Goal: Task Accomplishment & Management: Use online tool/utility

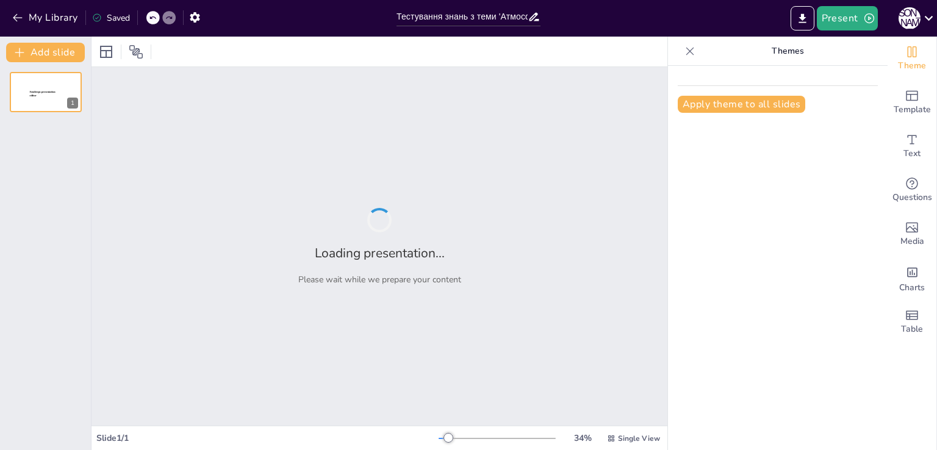
type input "Тестування знань з теми 'Атмосфера': Основи та властивості повітря"
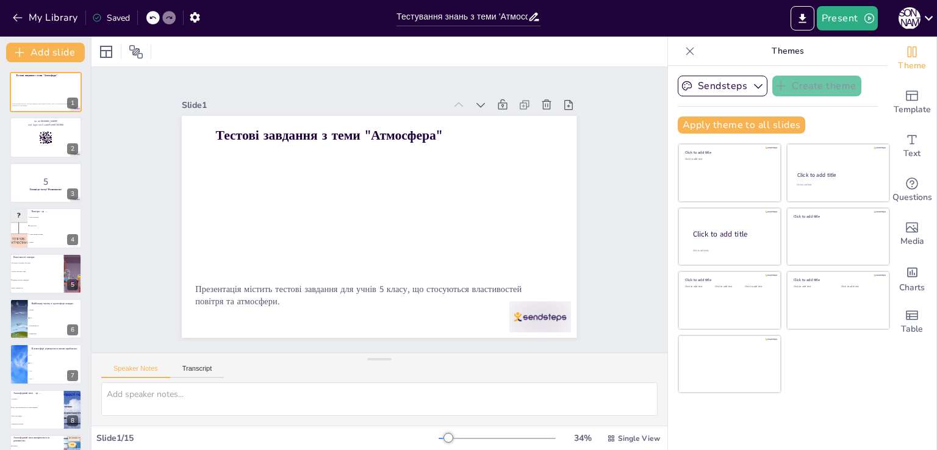
checkbox input "true"
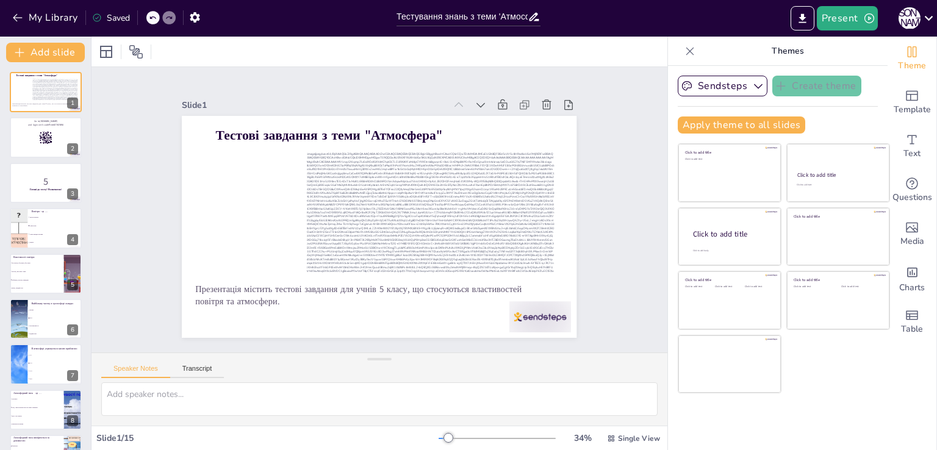
checkbox input "true"
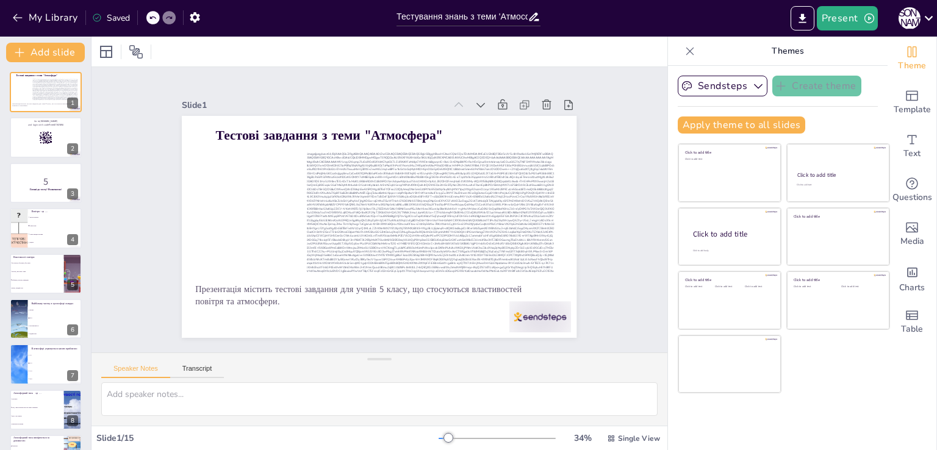
checkbox input "true"
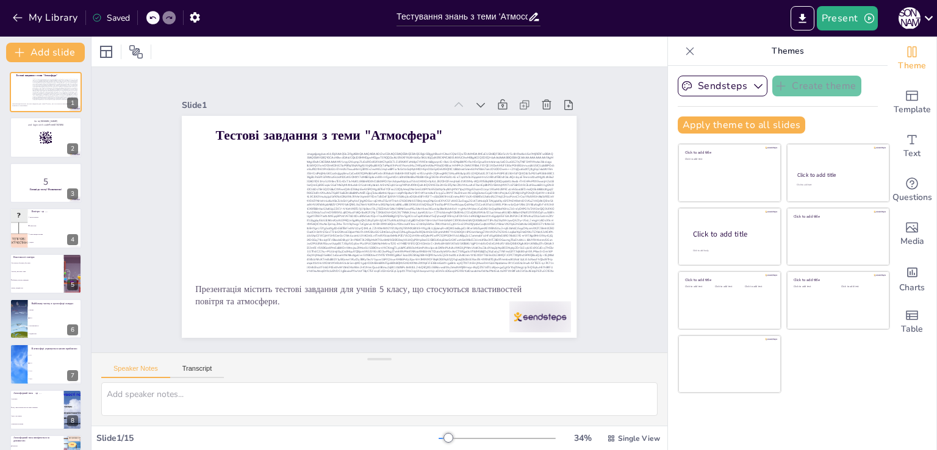
checkbox input "true"
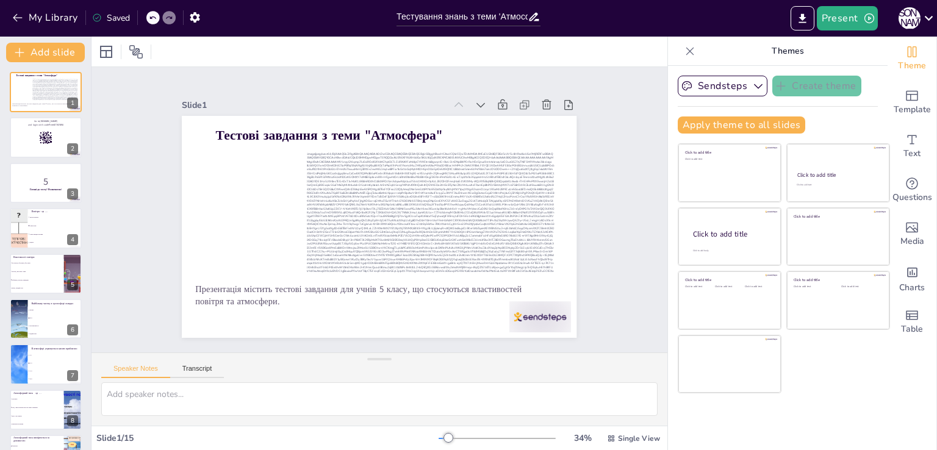
checkbox input "true"
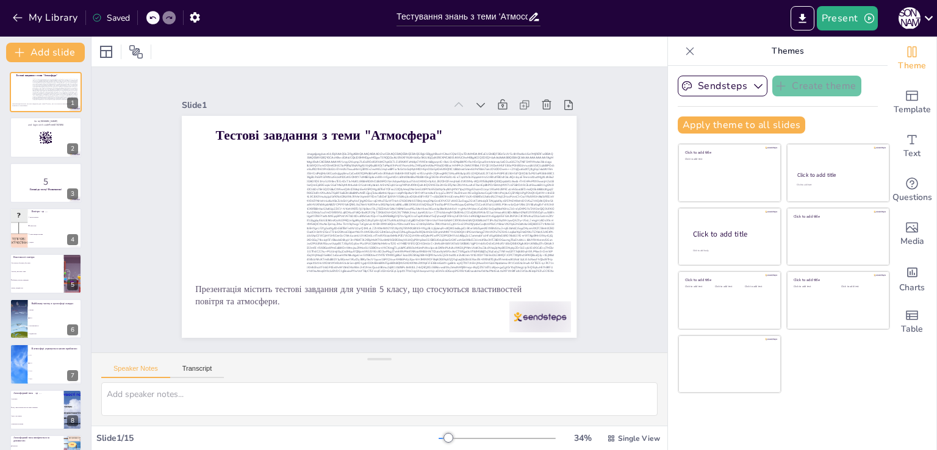
checkbox input "true"
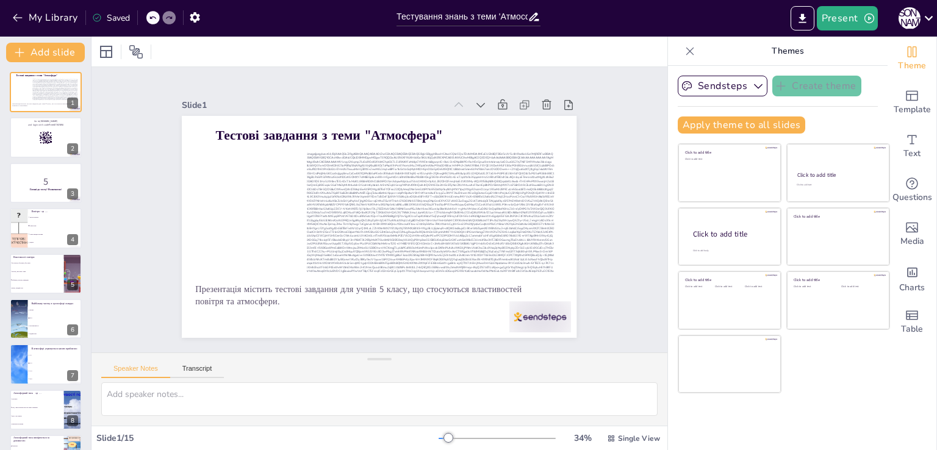
checkbox input "true"
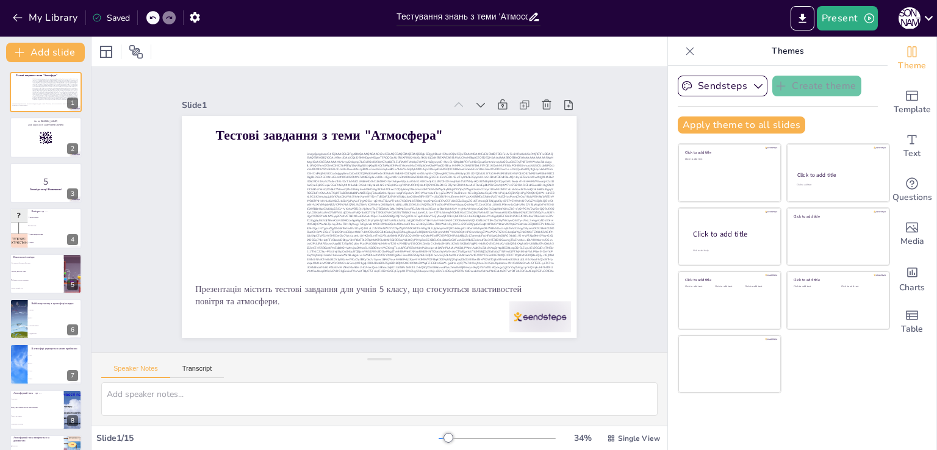
checkbox input "true"
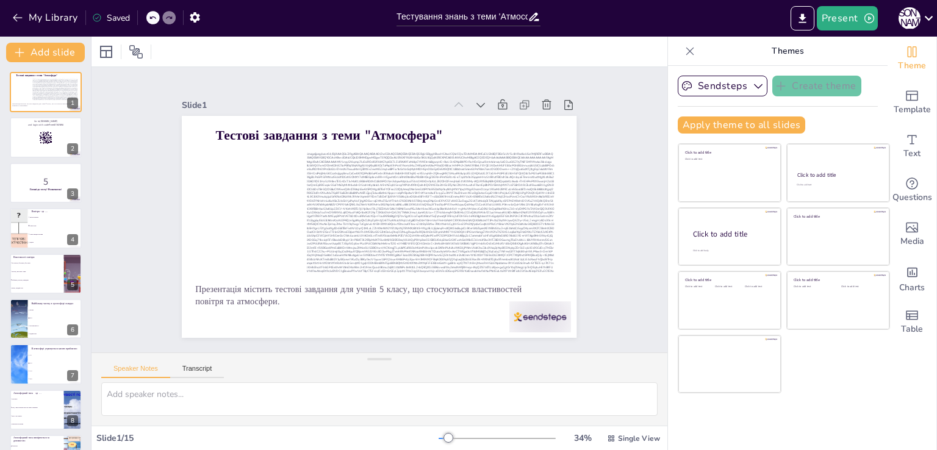
checkbox input "true"
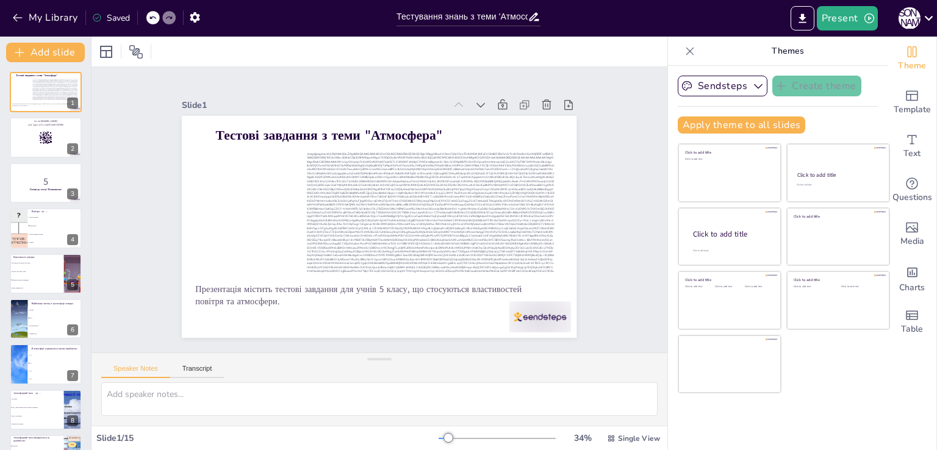
checkbox input "true"
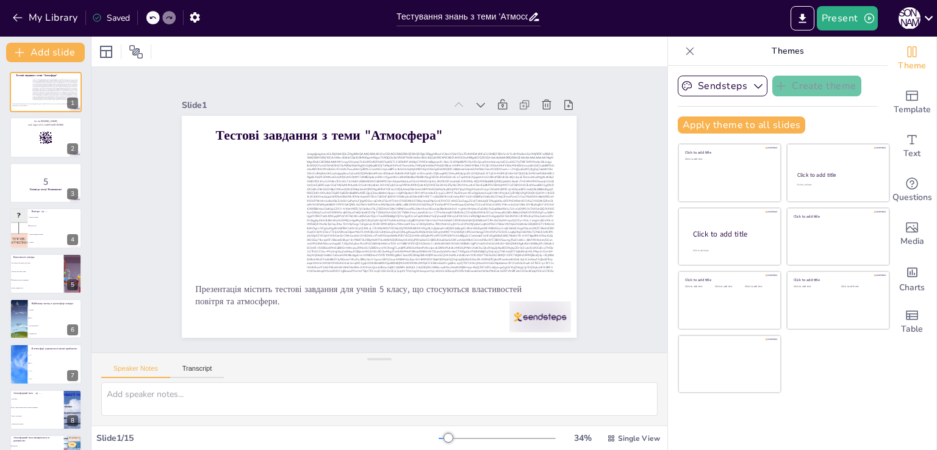
checkbox input "true"
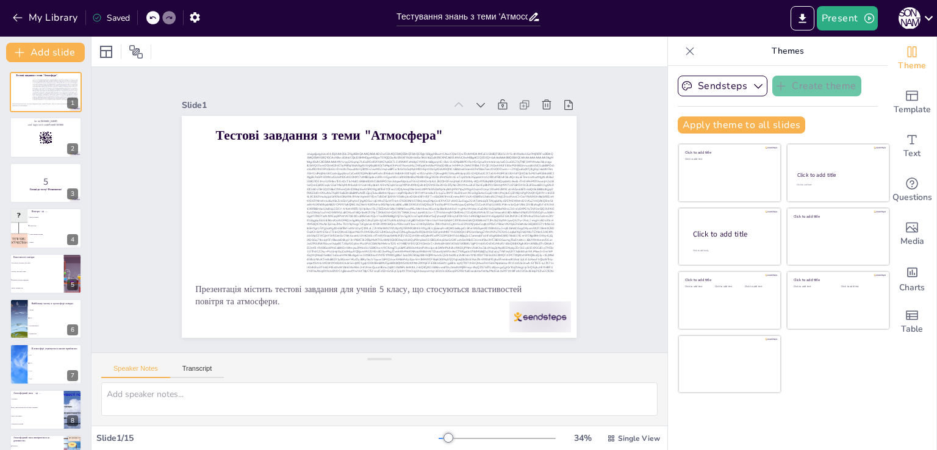
checkbox input "true"
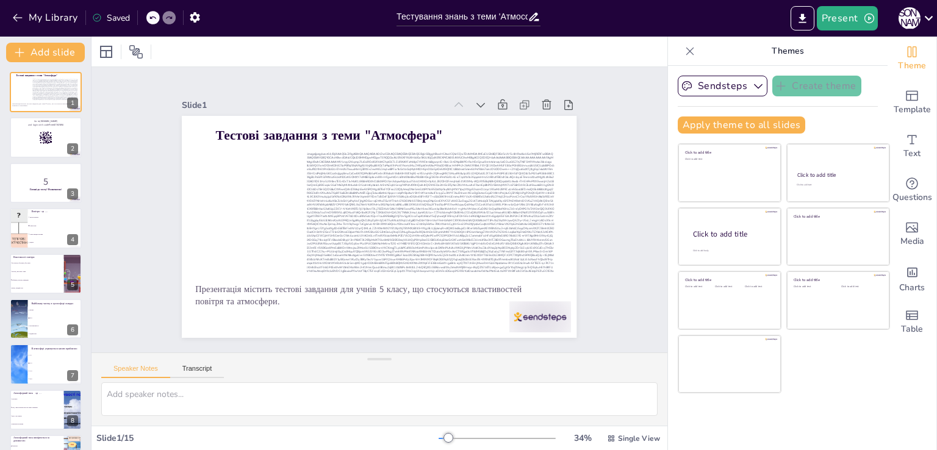
checkbox input "true"
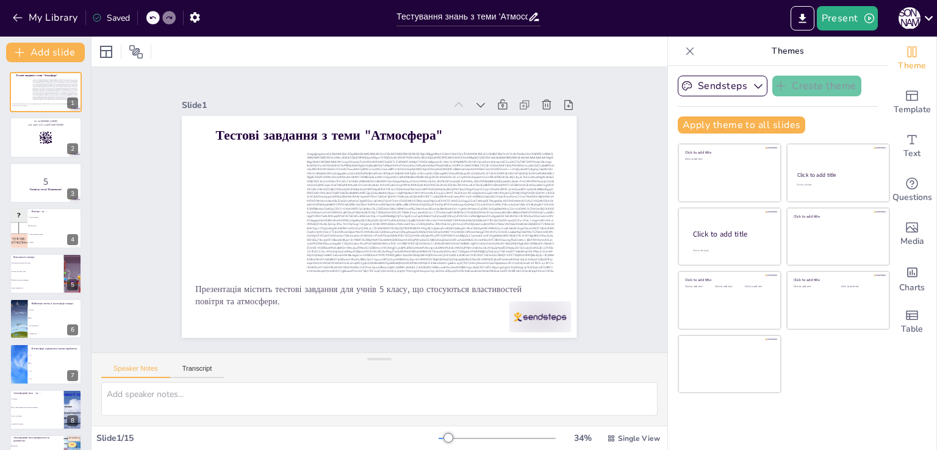
checkbox input "true"
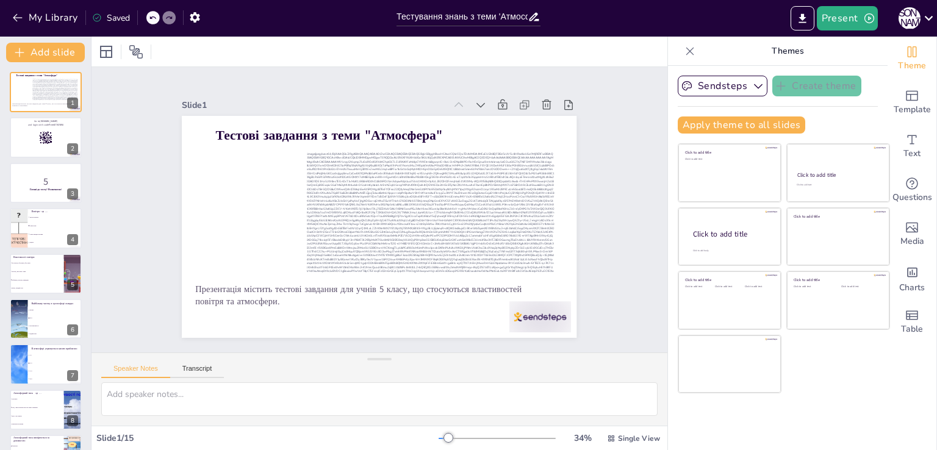
checkbox input "true"
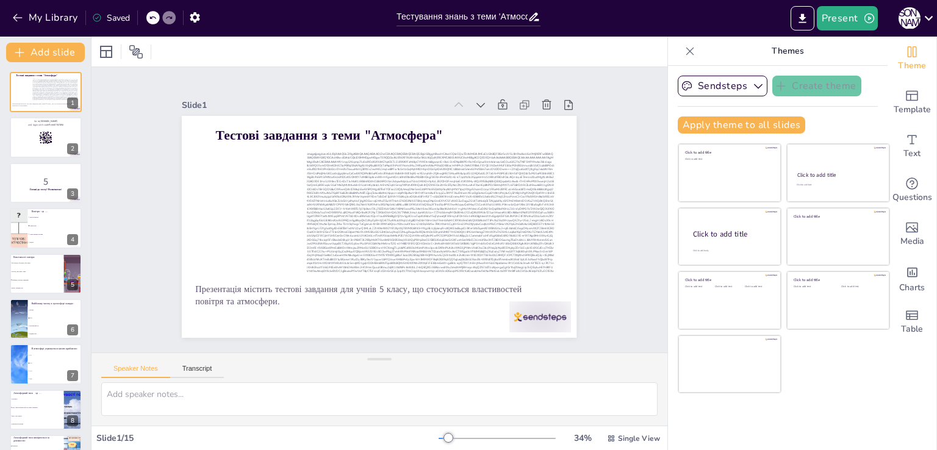
checkbox input "true"
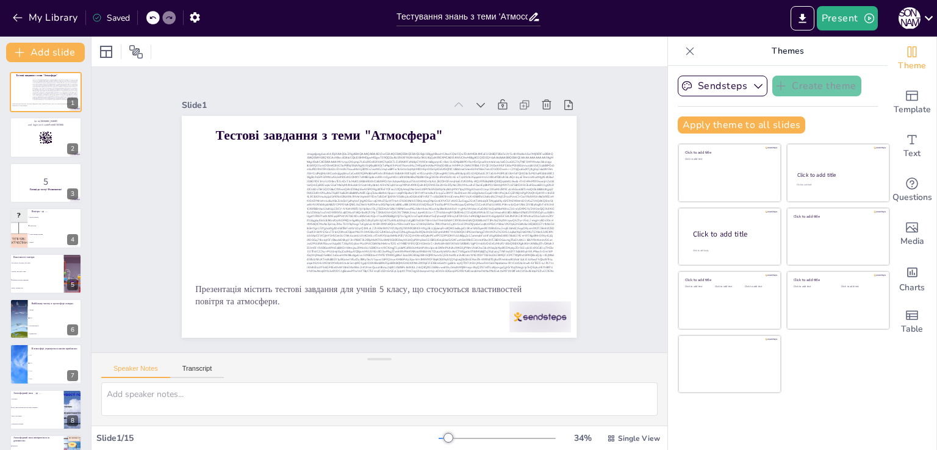
checkbox input "true"
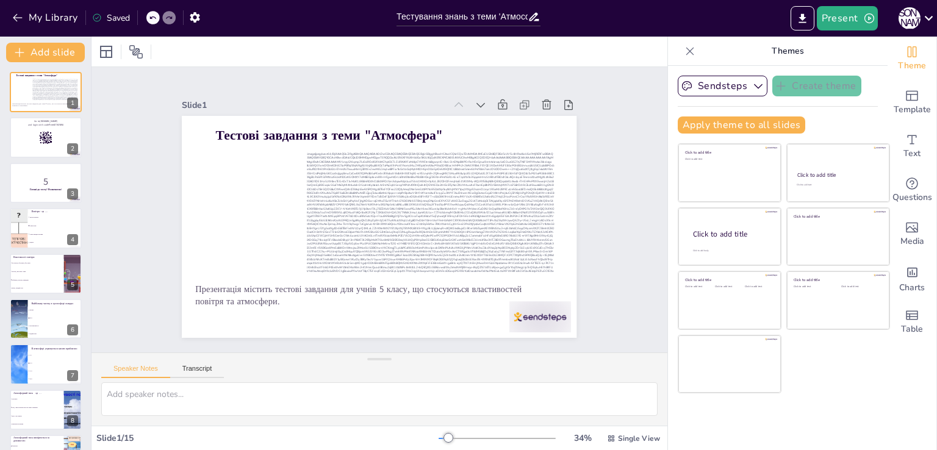
checkbox input "true"
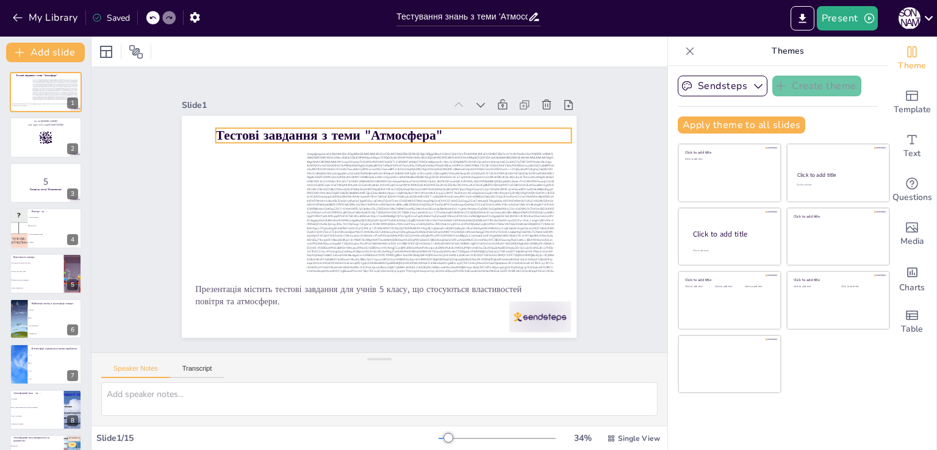
checkbox input "true"
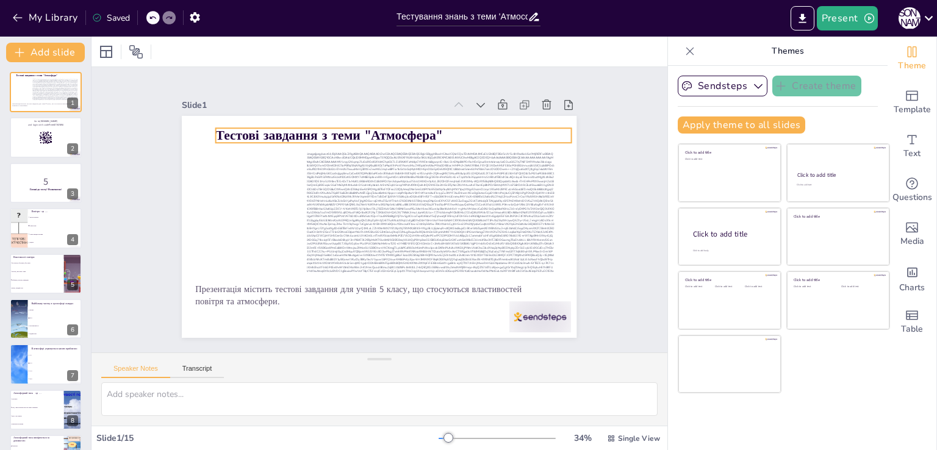
checkbox input "true"
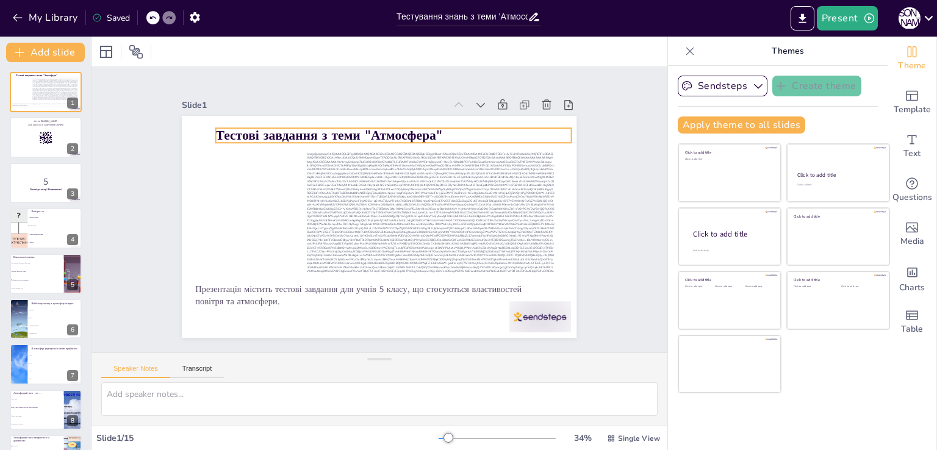
checkbox input "true"
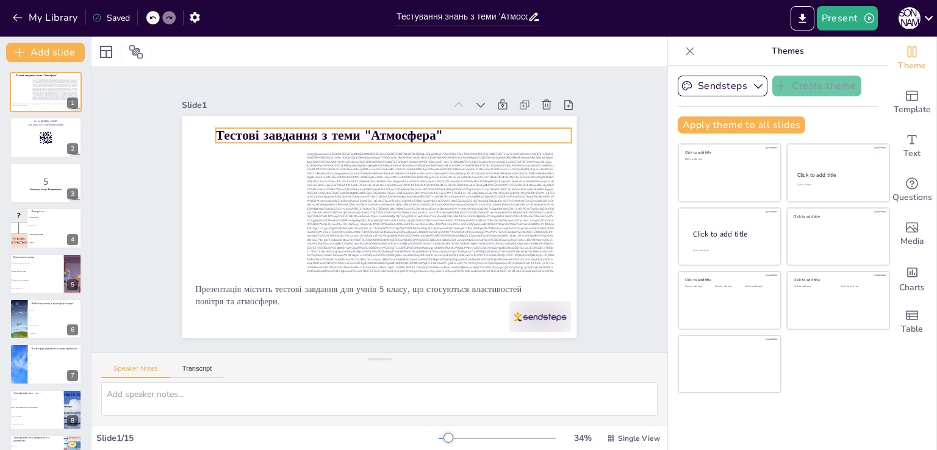
checkbox input "true"
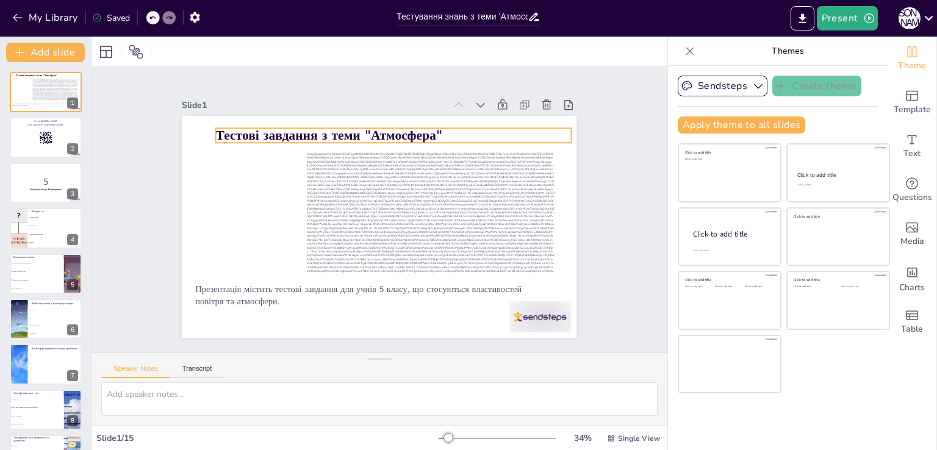
checkbox input "true"
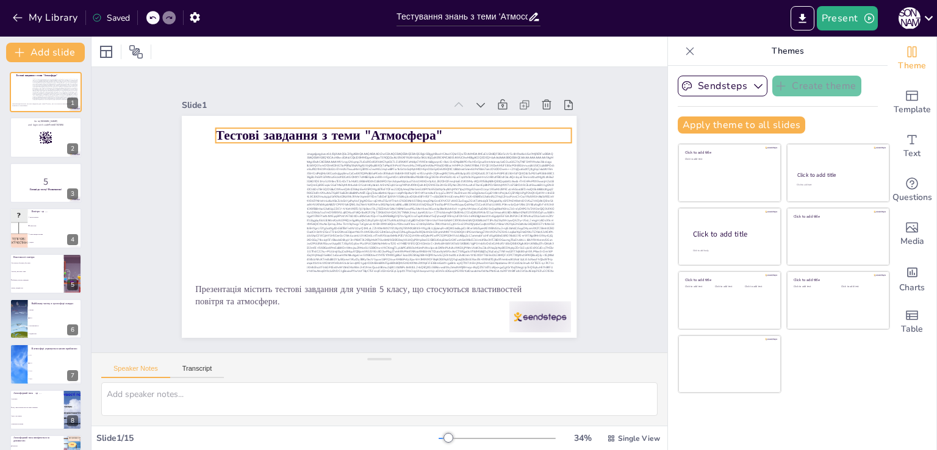
checkbox input "true"
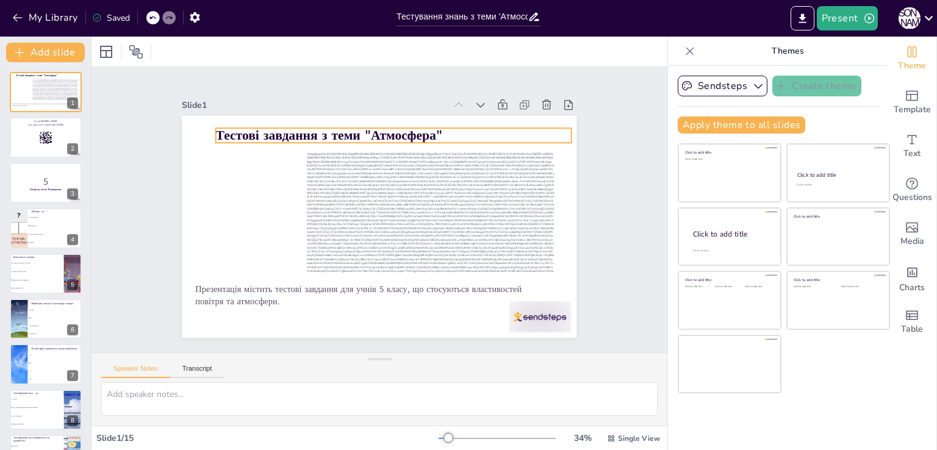
checkbox input "true"
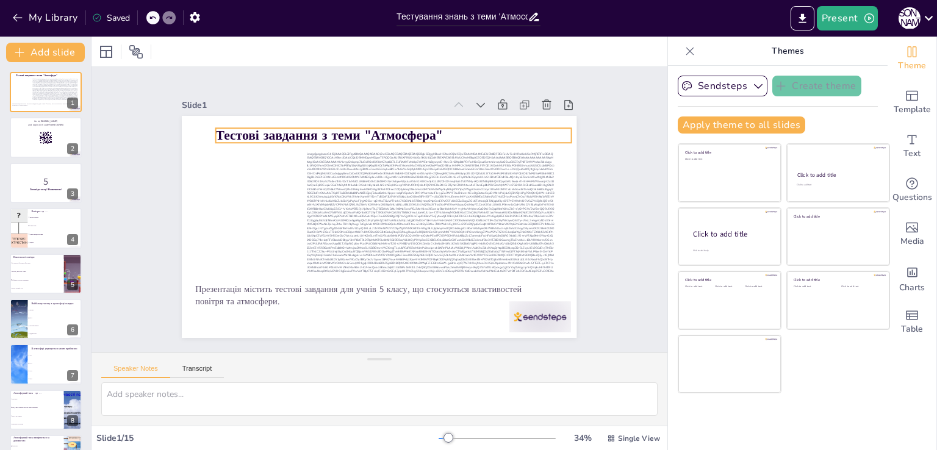
checkbox input "true"
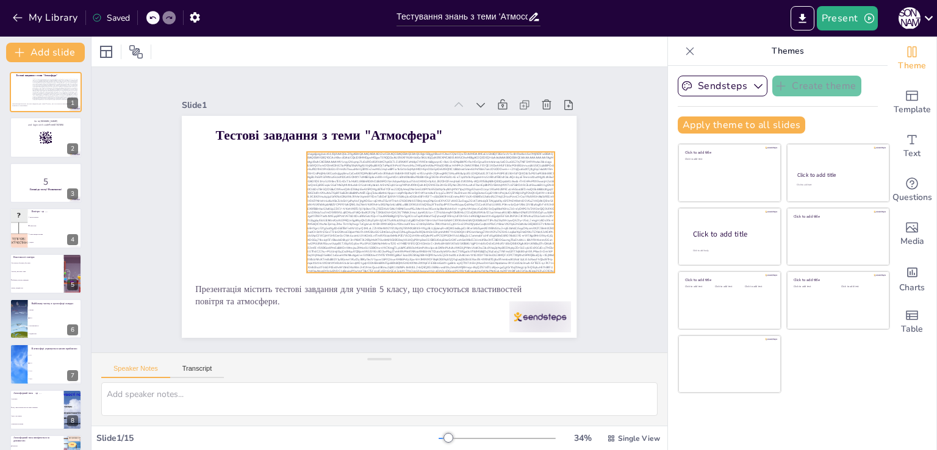
checkbox input "true"
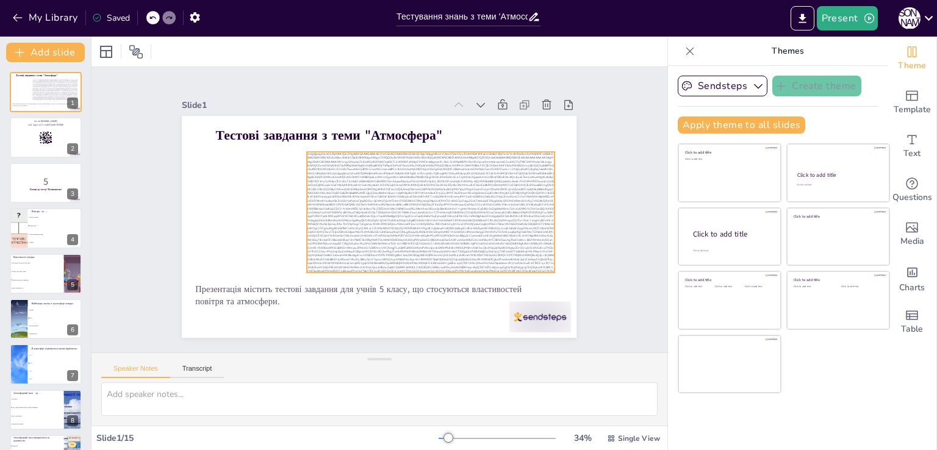
checkbox input "true"
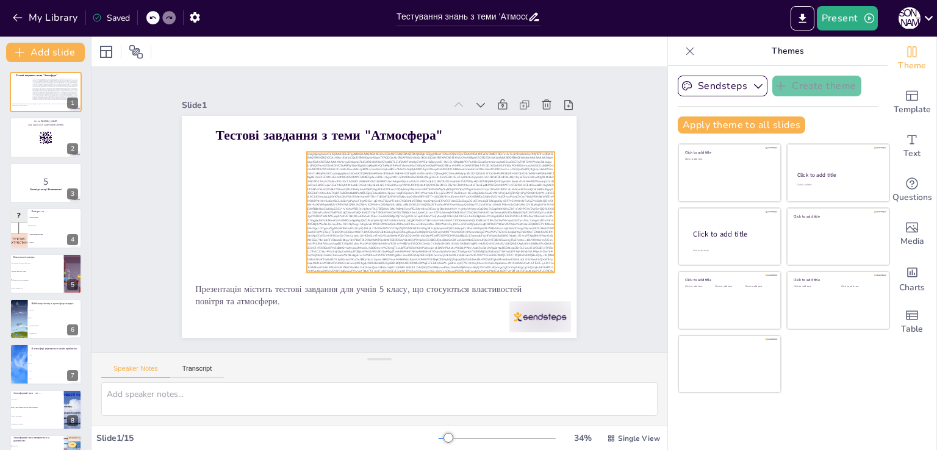
checkbox input "true"
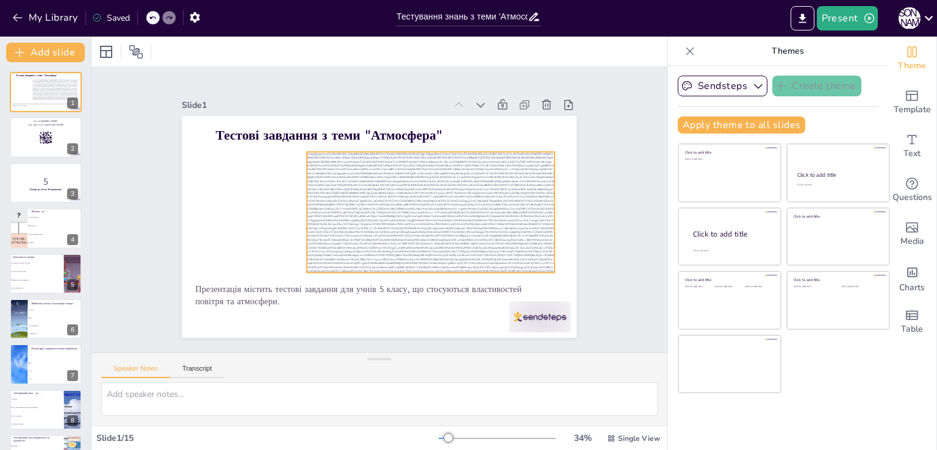
checkbox input "true"
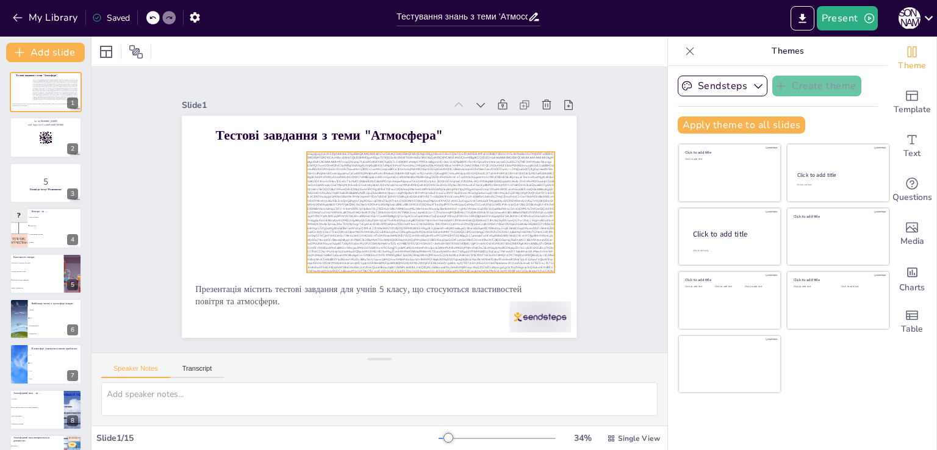
checkbox input "true"
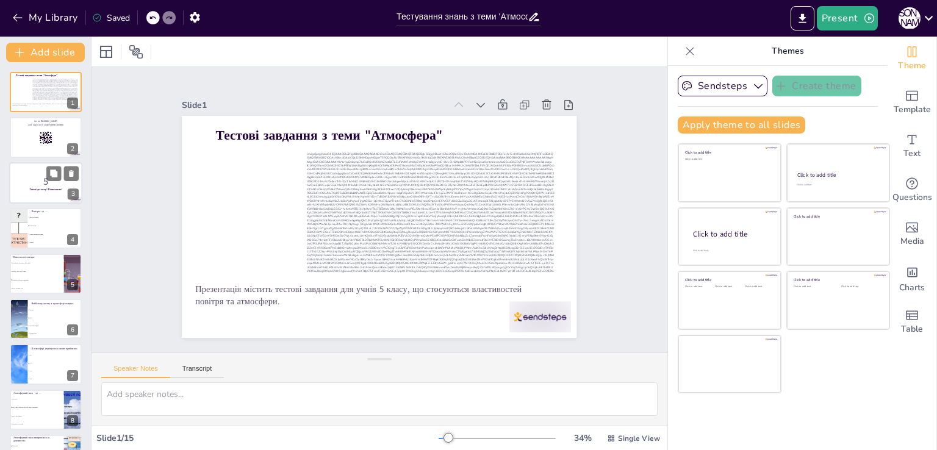
checkbox input "true"
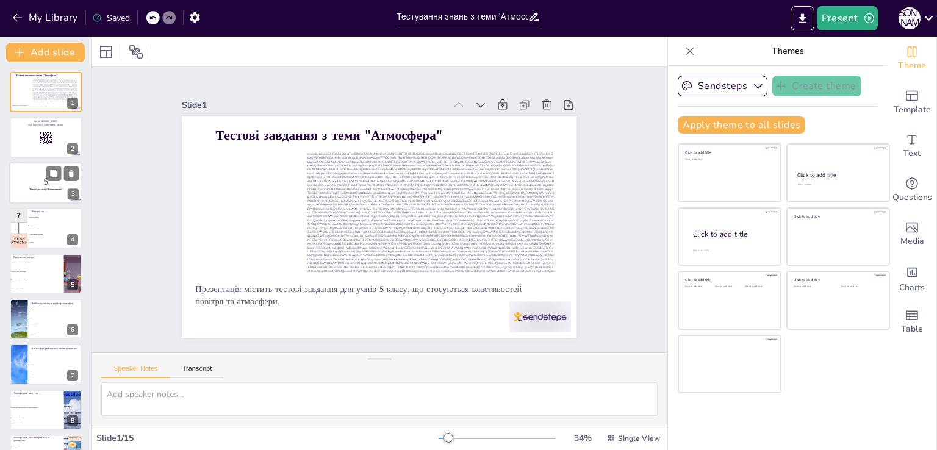
checkbox input "true"
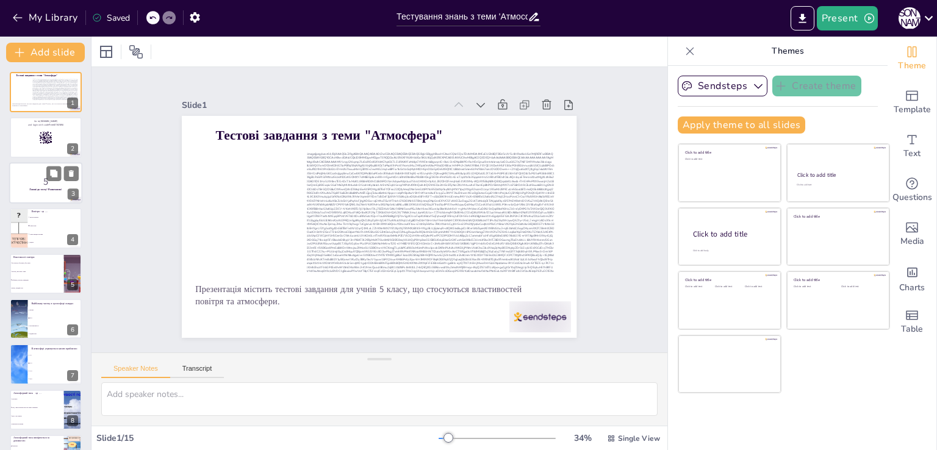
checkbox input "true"
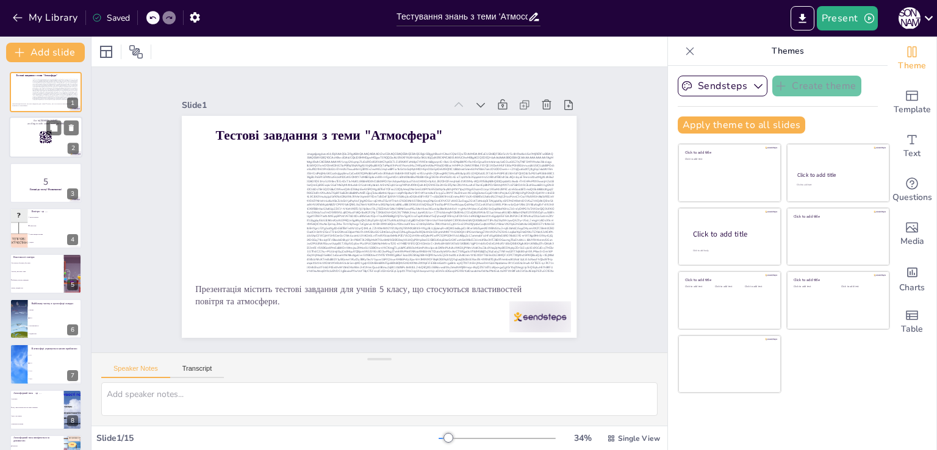
checkbox input "true"
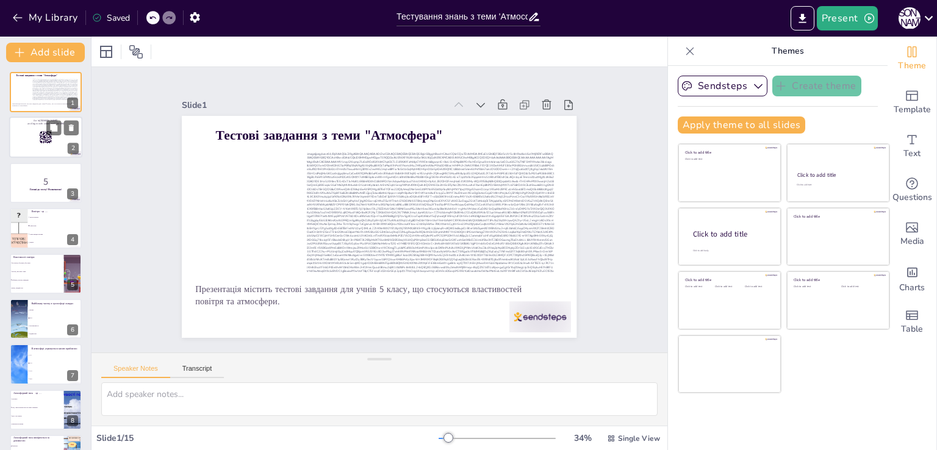
checkbox input "true"
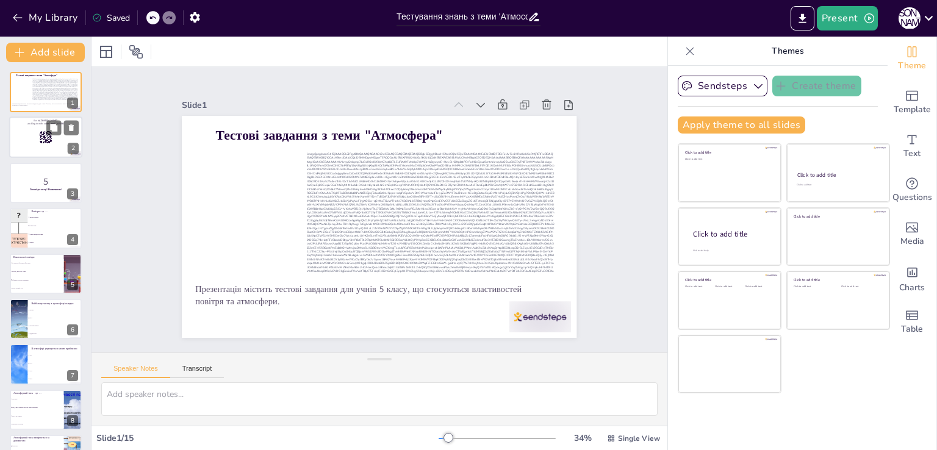
checkbox input "true"
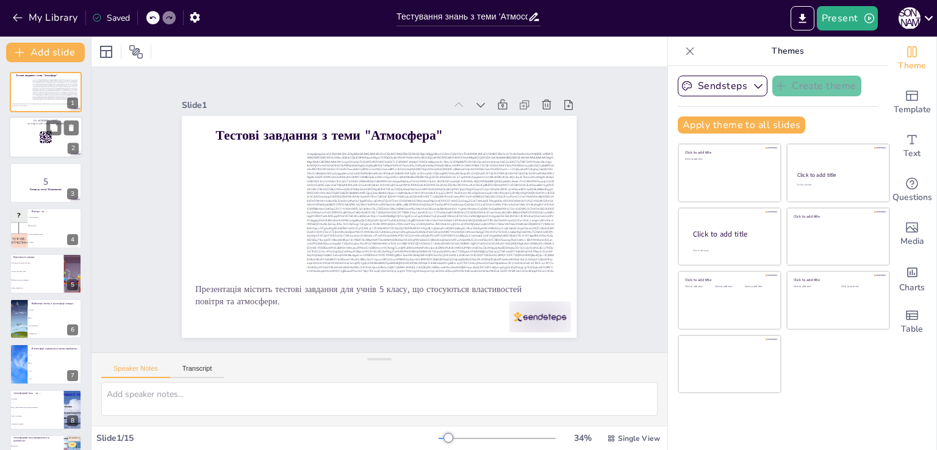
checkbox input "true"
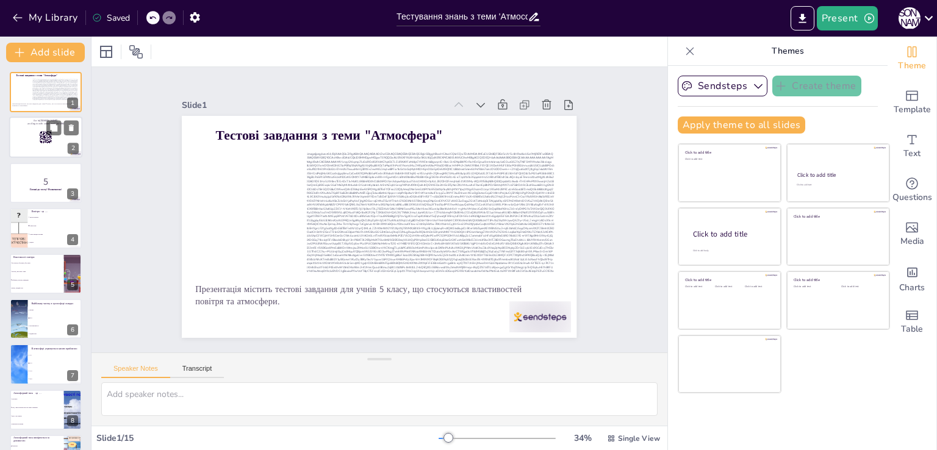
checkbox input "true"
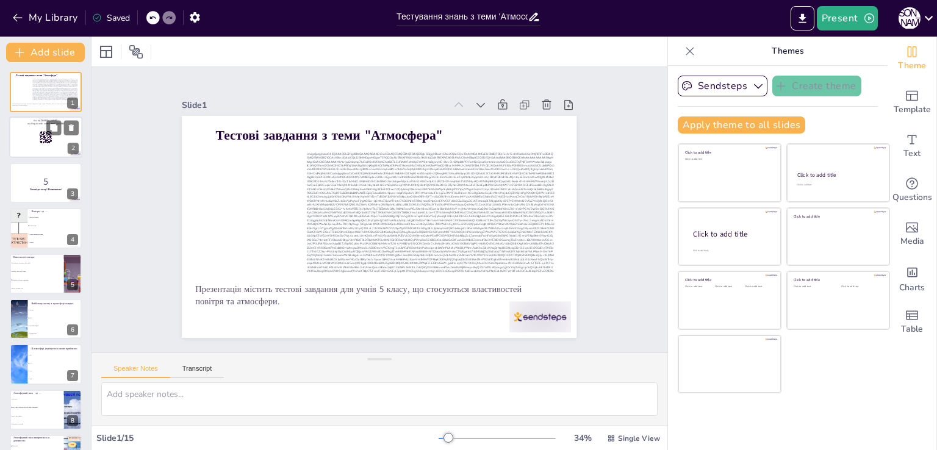
checkbox input "true"
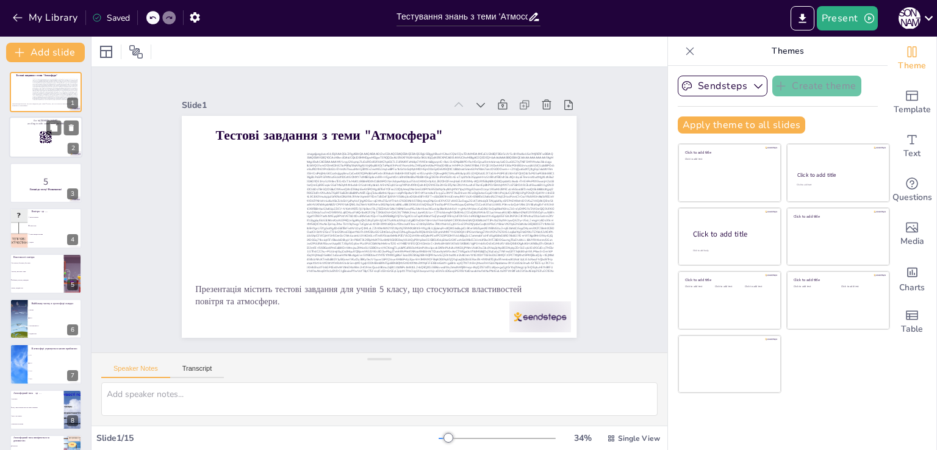
checkbox input "true"
click at [42, 140] on rect at bounding box center [45, 137] width 13 height 13
checkbox input "true"
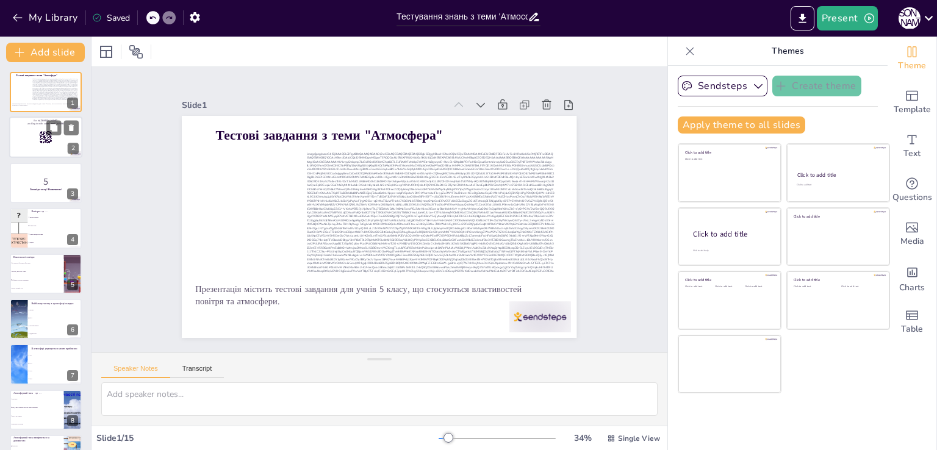
checkbox input "true"
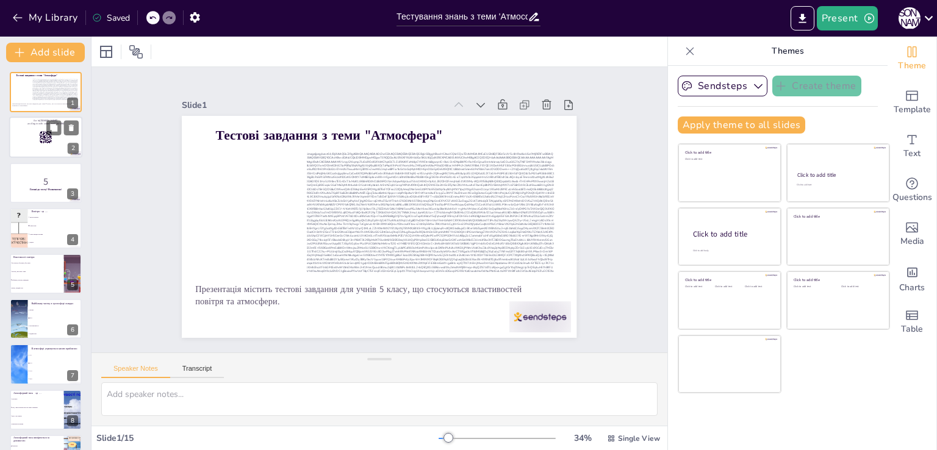
checkbox input "true"
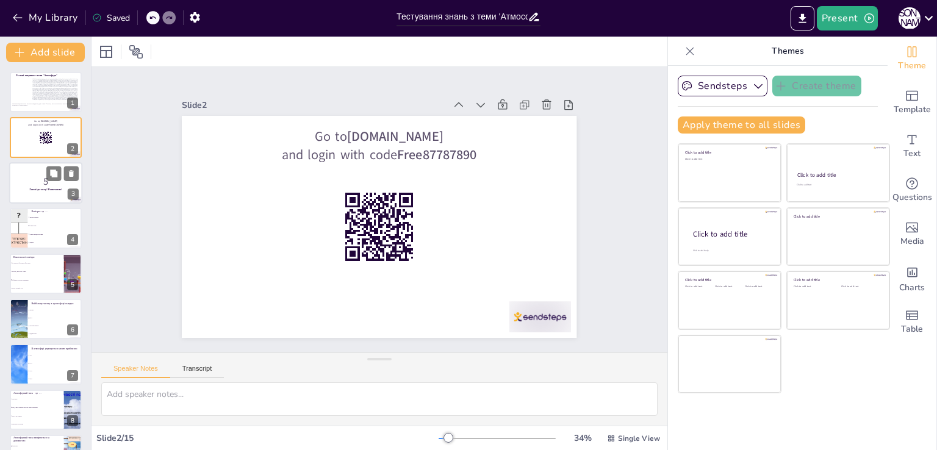
click at [49, 189] on strong "Готові до тесту? Розпочнемо!" at bounding box center [45, 189] width 32 height 3
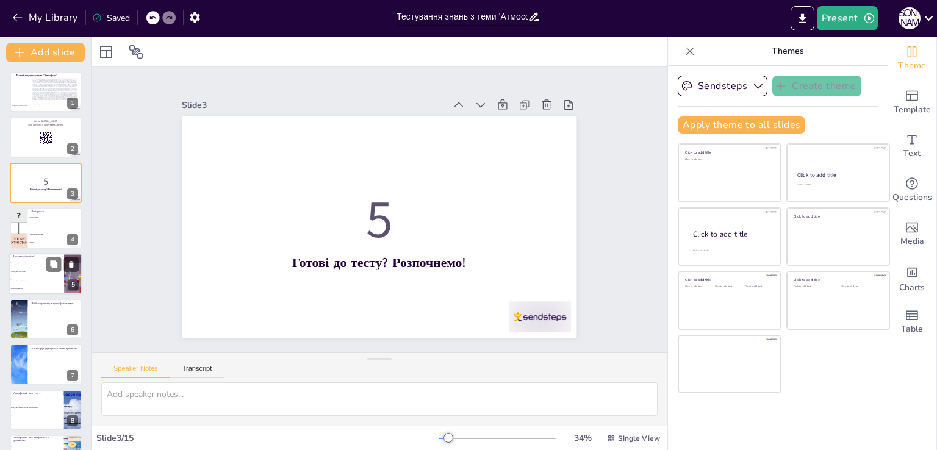
click at [40, 274] on li "прозоре, має запах і смак" at bounding box center [36, 271] width 55 height 9
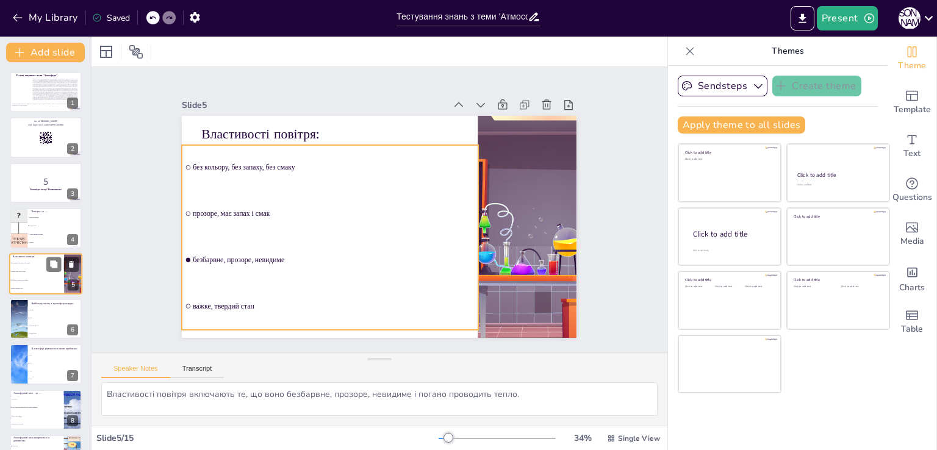
scroll to position [17, 0]
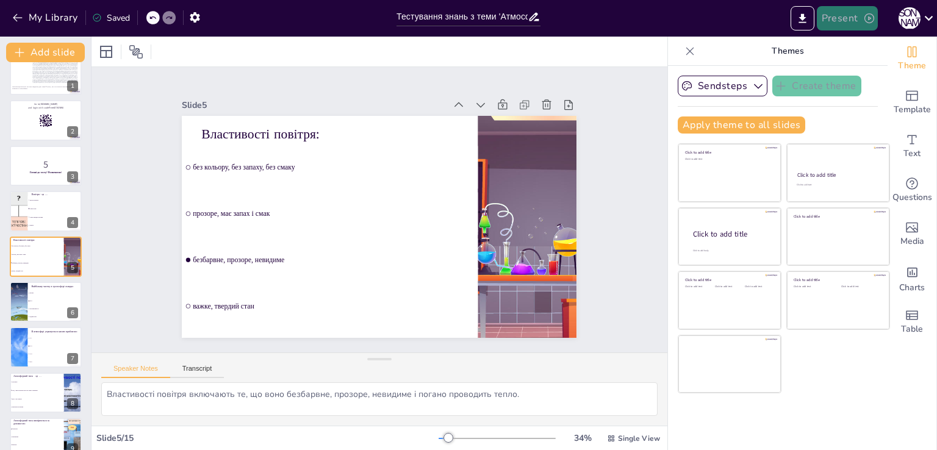
click at [842, 21] on button "Present" at bounding box center [847, 18] width 61 height 24
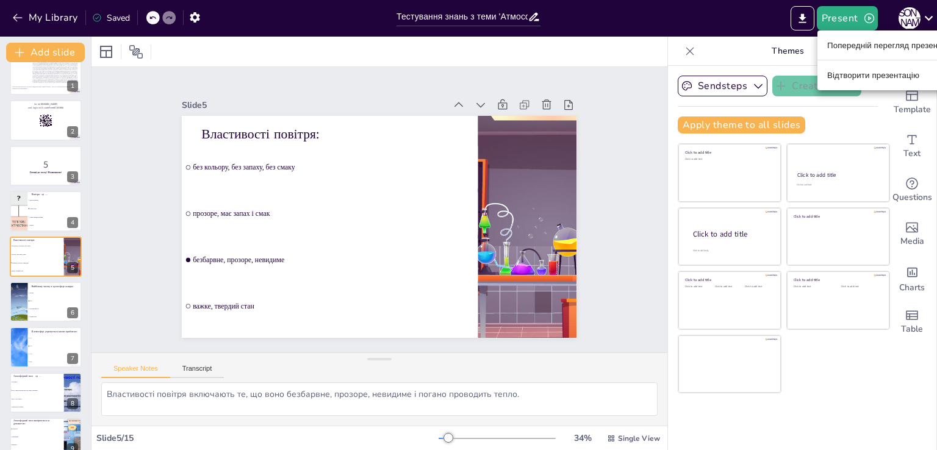
click at [861, 46] on font "Попередній перегляд презентації" at bounding box center [892, 45] width 128 height 9
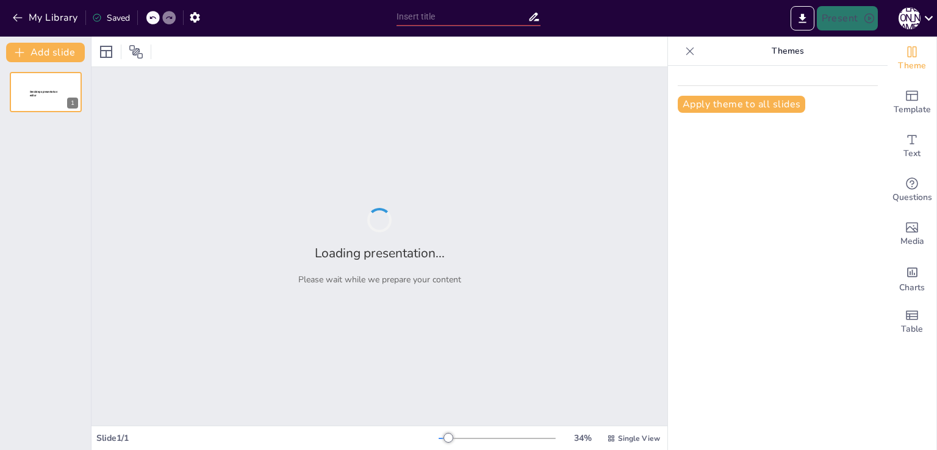
type input "Тестування знань з теми 'Атмосфера': Основи та властивості повітря"
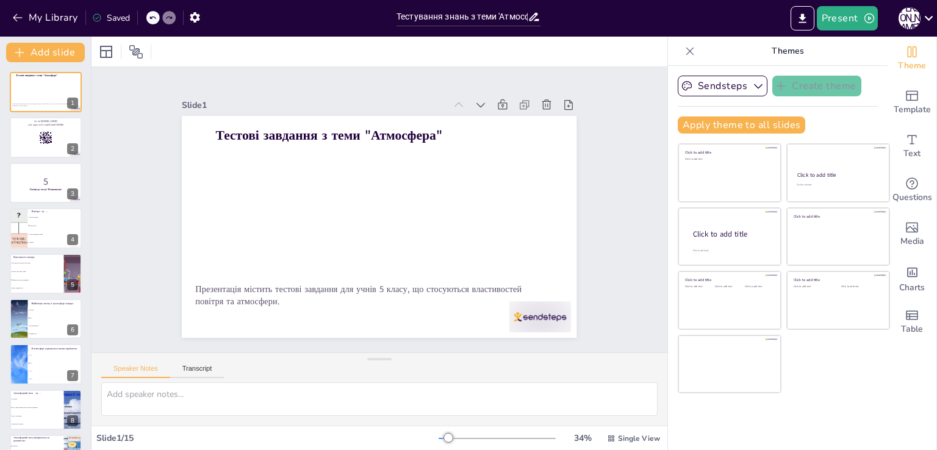
checkbox input "true"
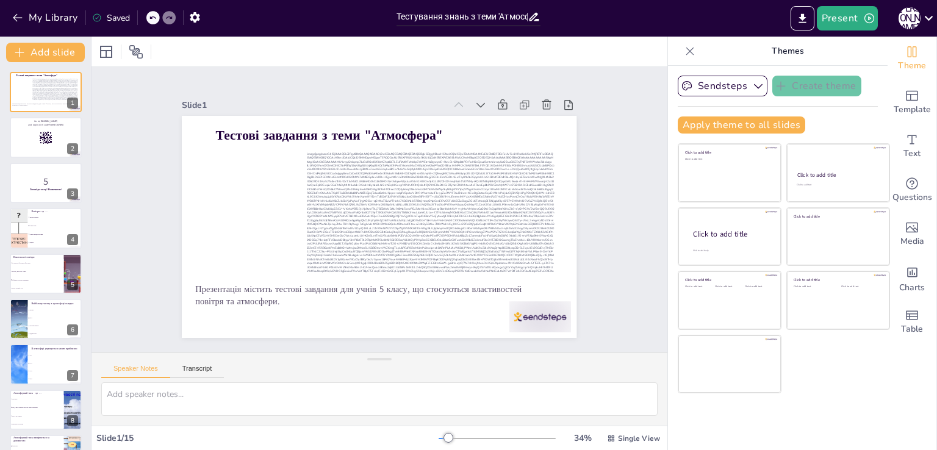
checkbox input "true"
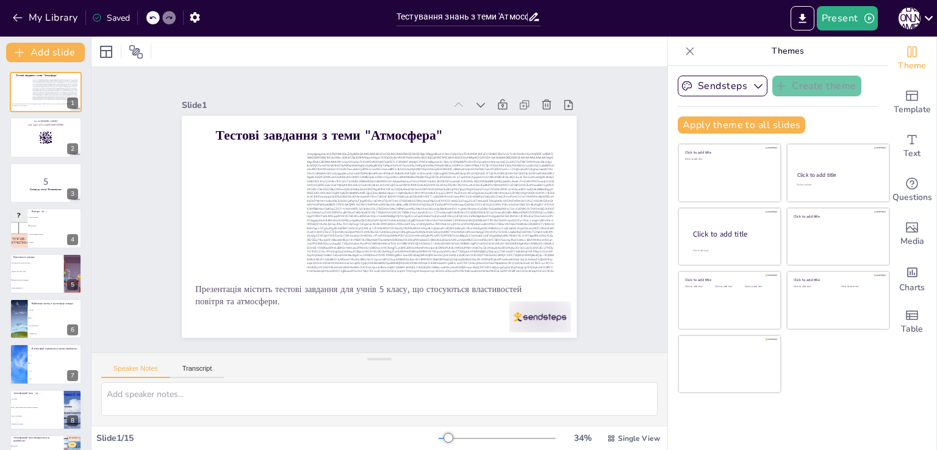
checkbox input "true"
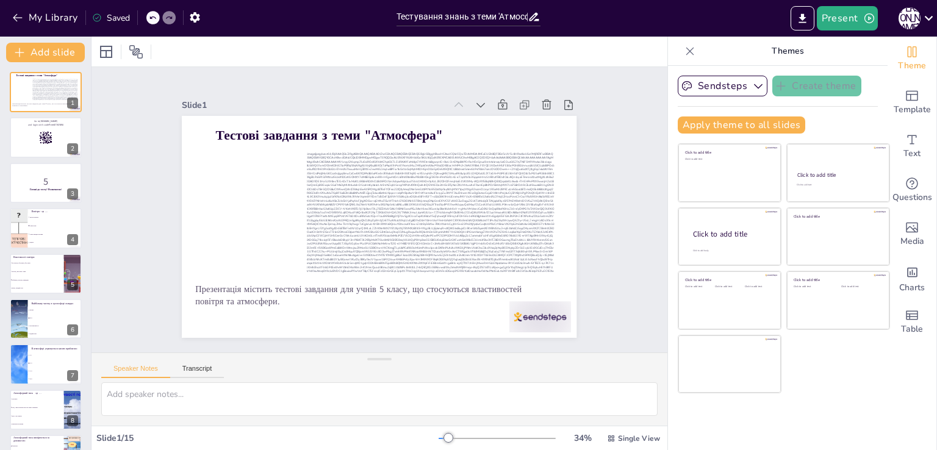
checkbox input "true"
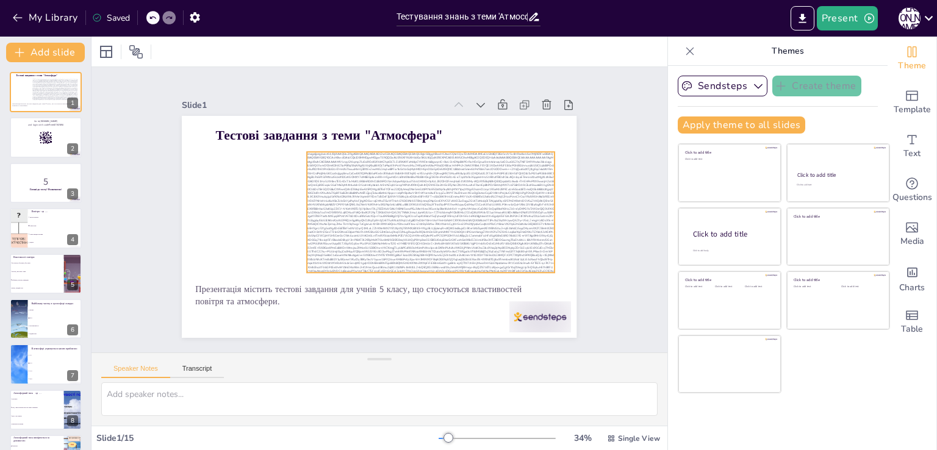
checkbox input "true"
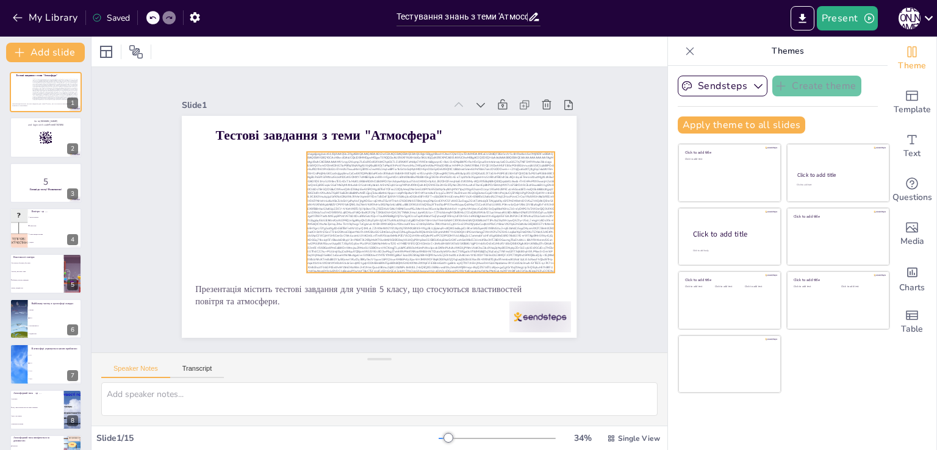
checkbox input "true"
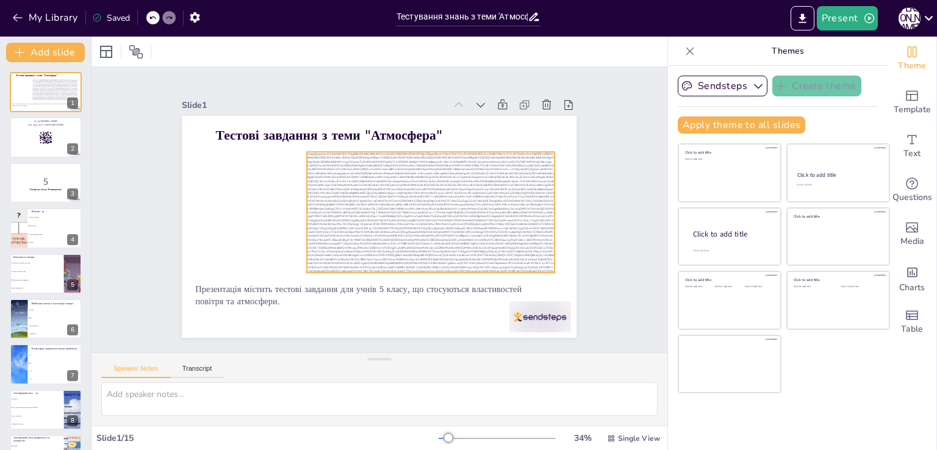
checkbox input "true"
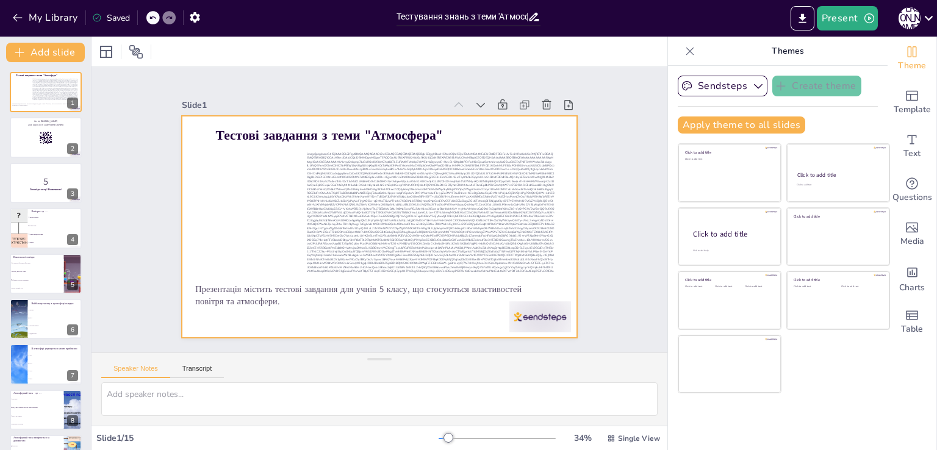
checkbox input "true"
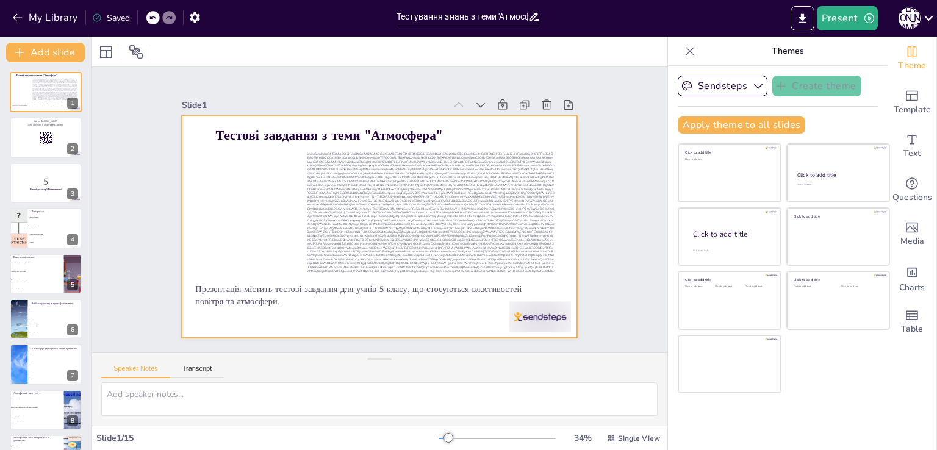
checkbox input "true"
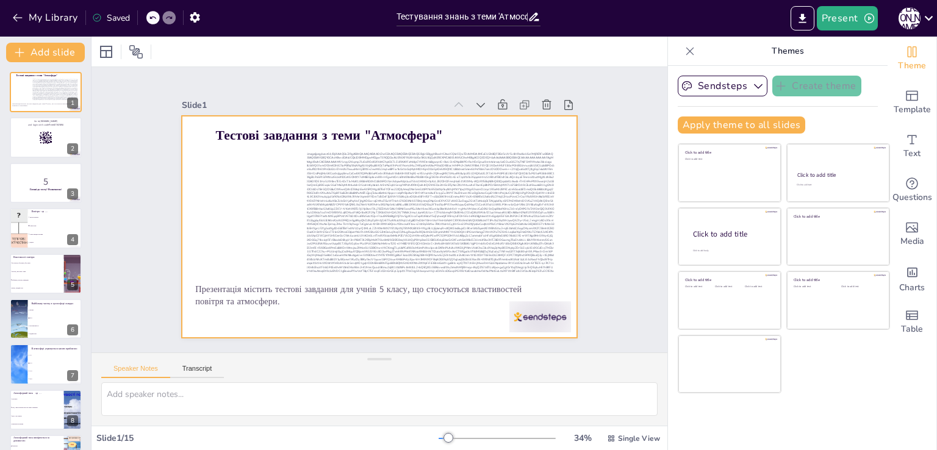
checkbox input "true"
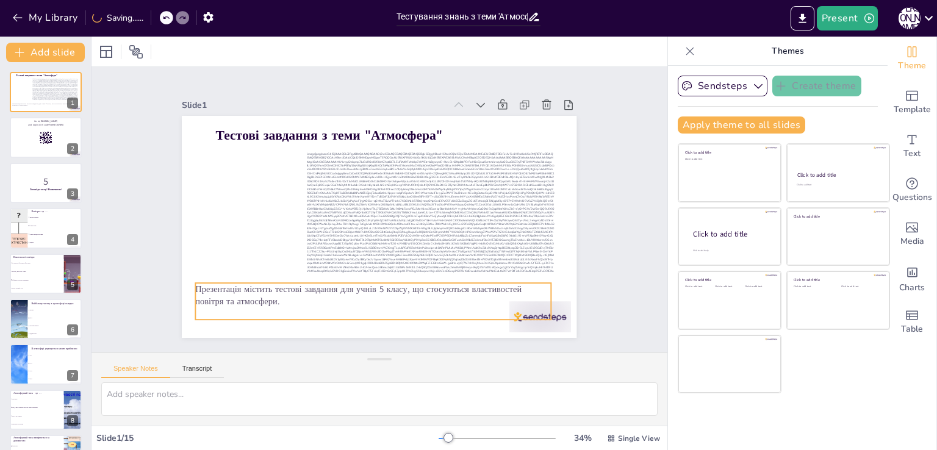
checkbox input "true"
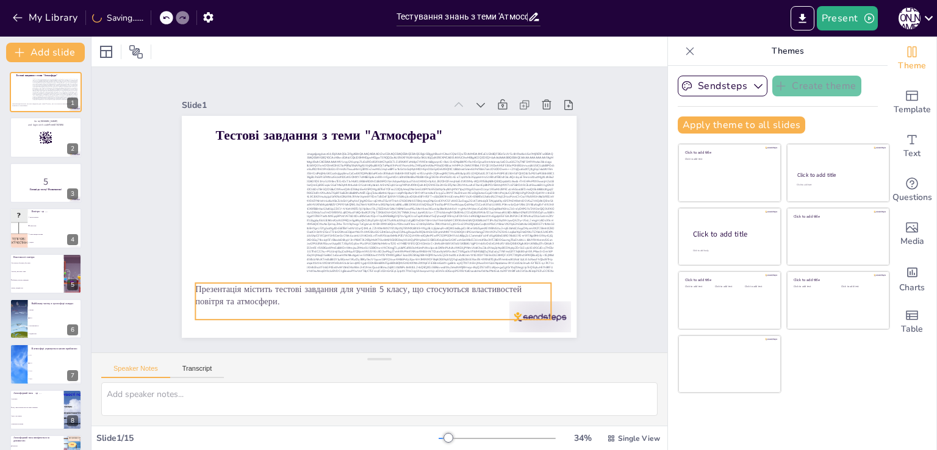
checkbox input "true"
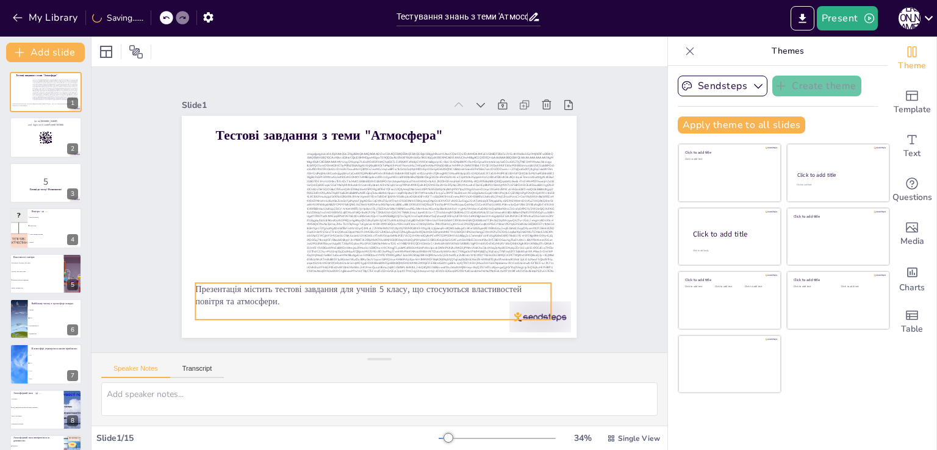
checkbox input "true"
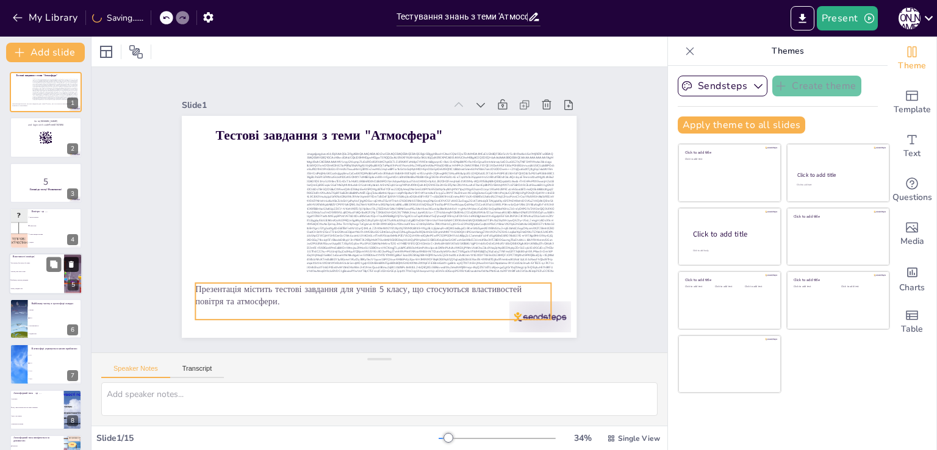
checkbox input "true"
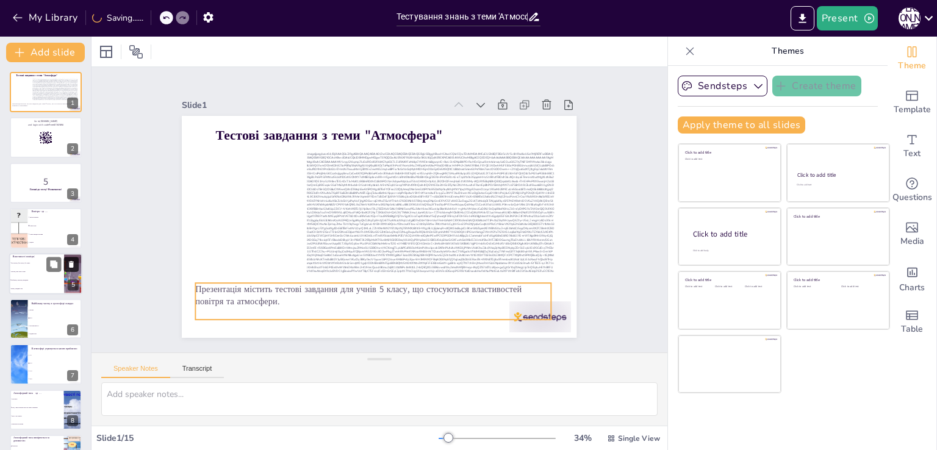
checkbox input "true"
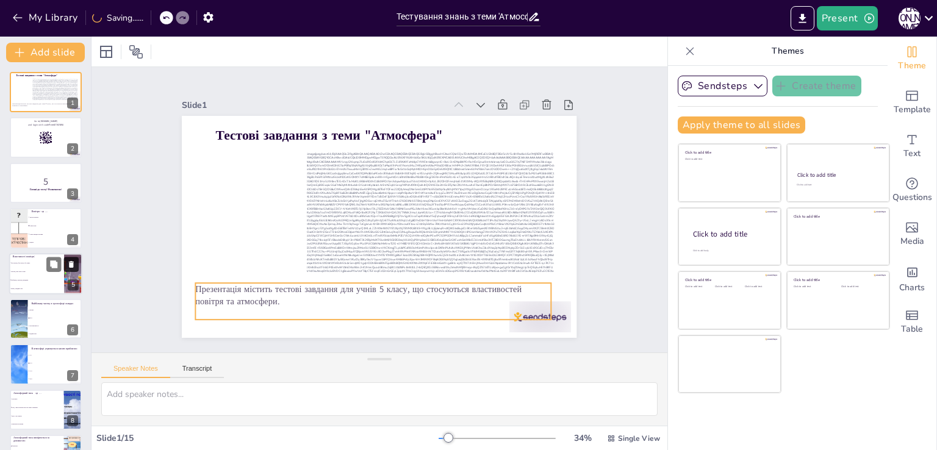
checkbox input "true"
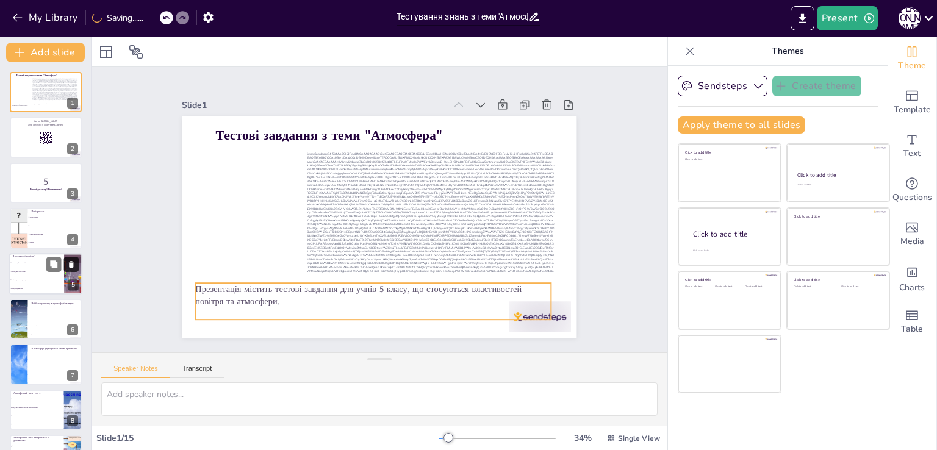
checkbox input "true"
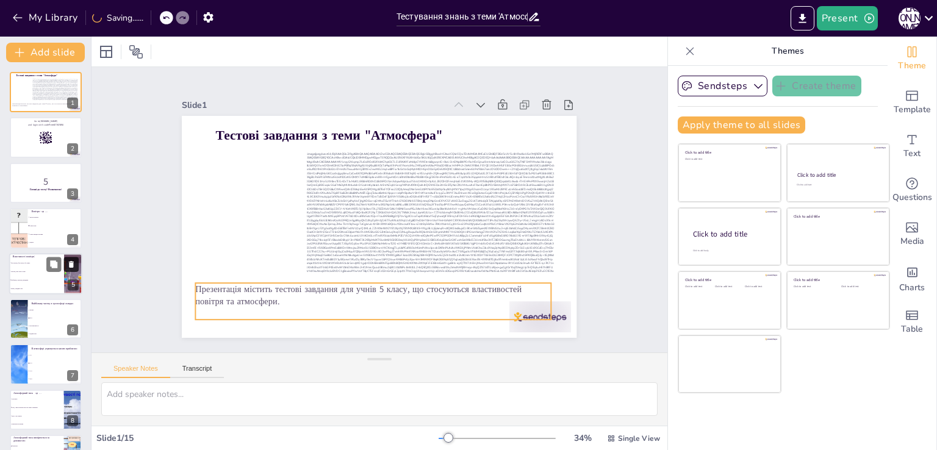
checkbox input "true"
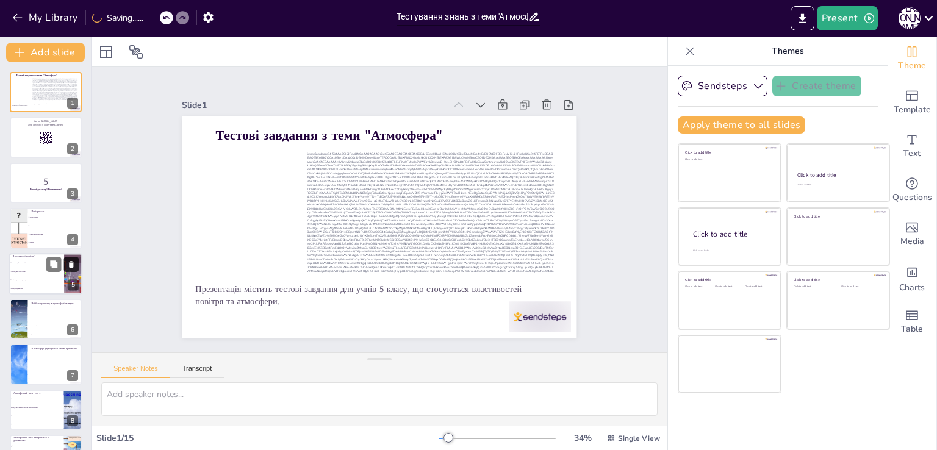
checkbox input "true"
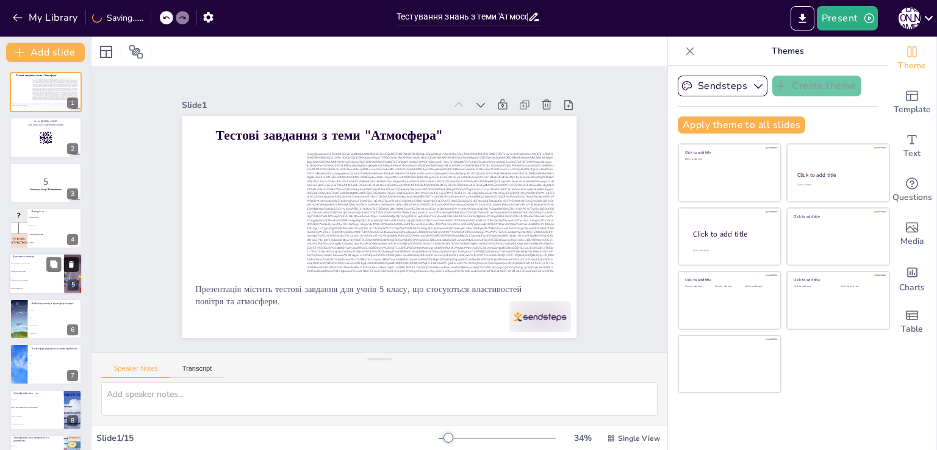
checkbox input "true"
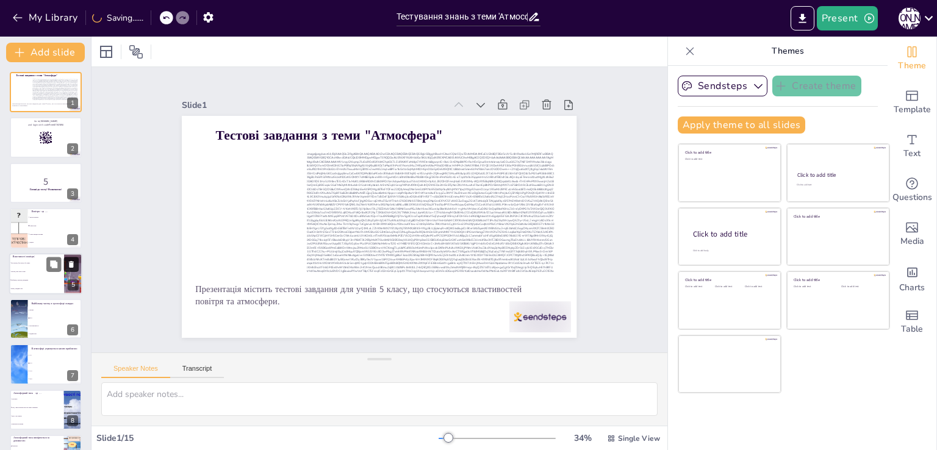
checkbox input "true"
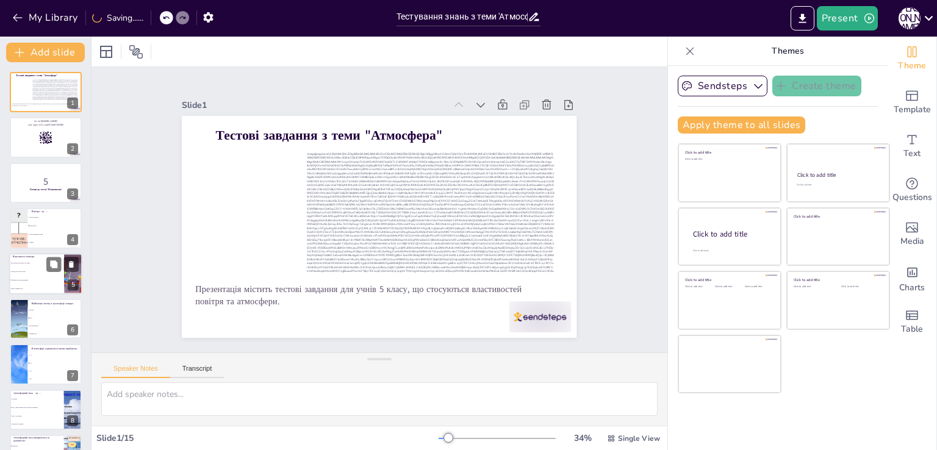
checkbox input "true"
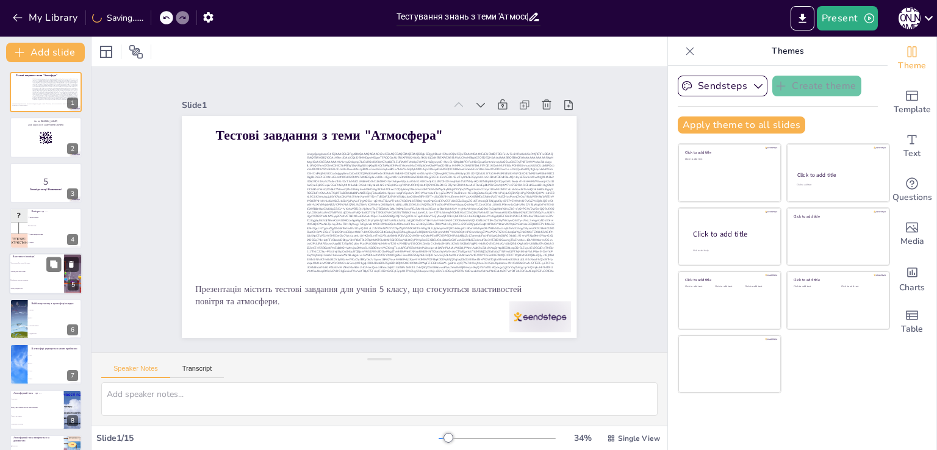
checkbox input "true"
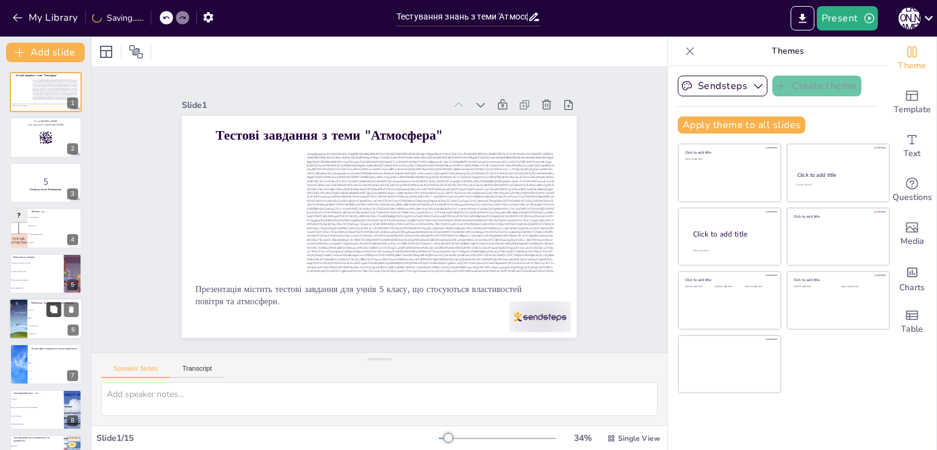
checkbox input "true"
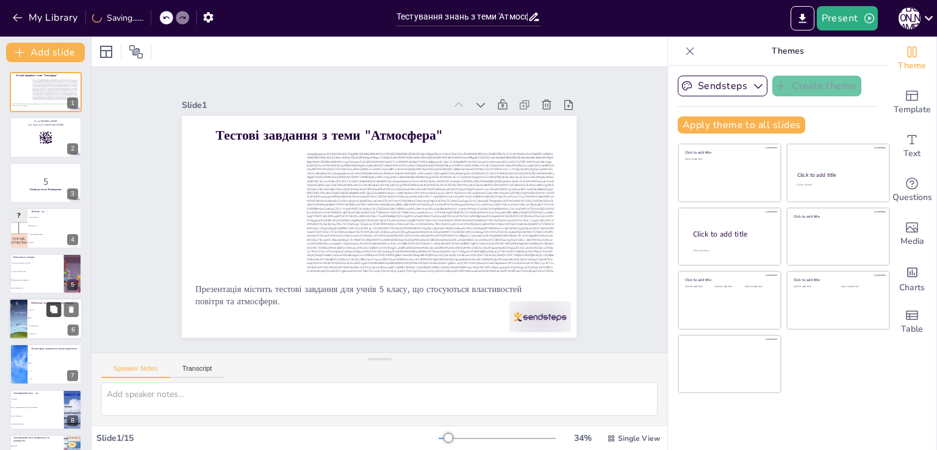
checkbox input "true"
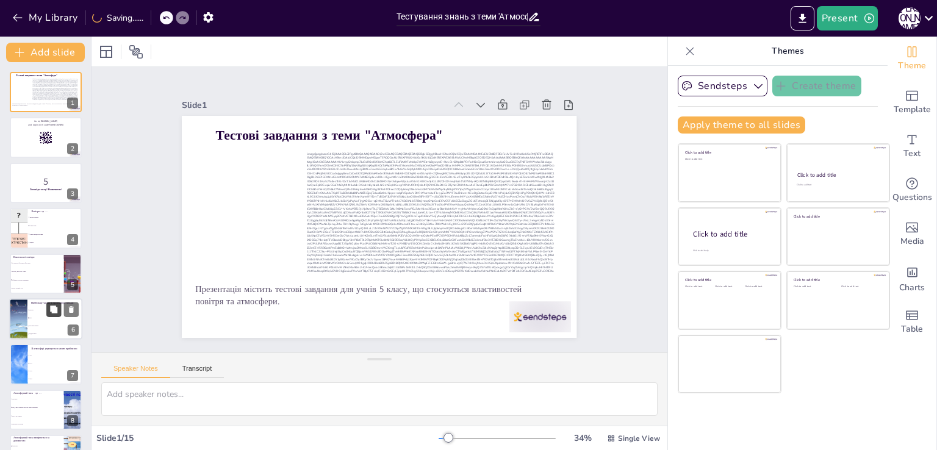
checkbox input "true"
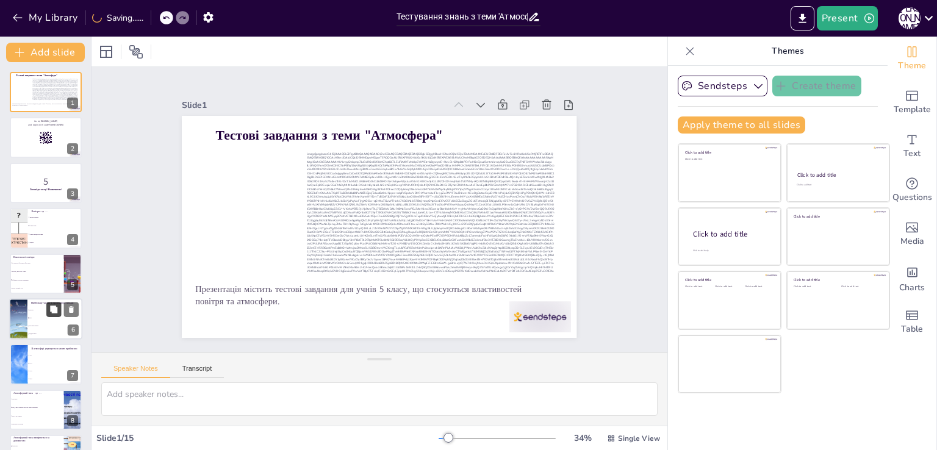
checkbox input "true"
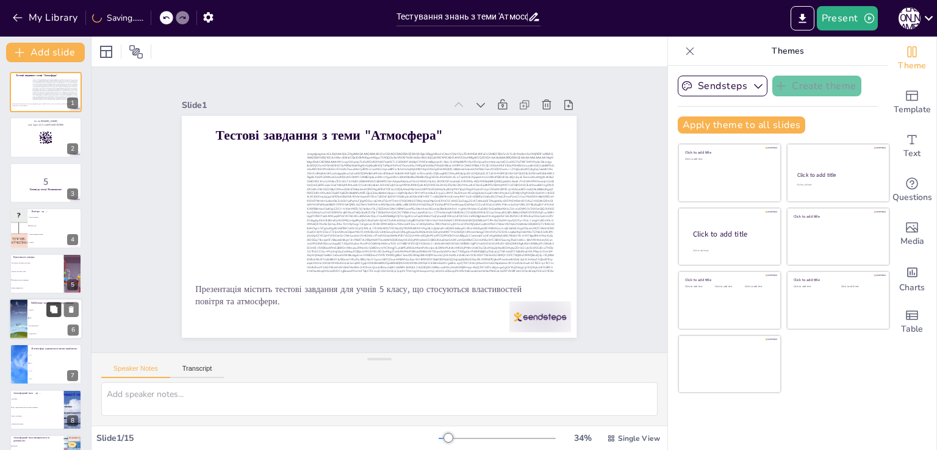
checkbox input "true"
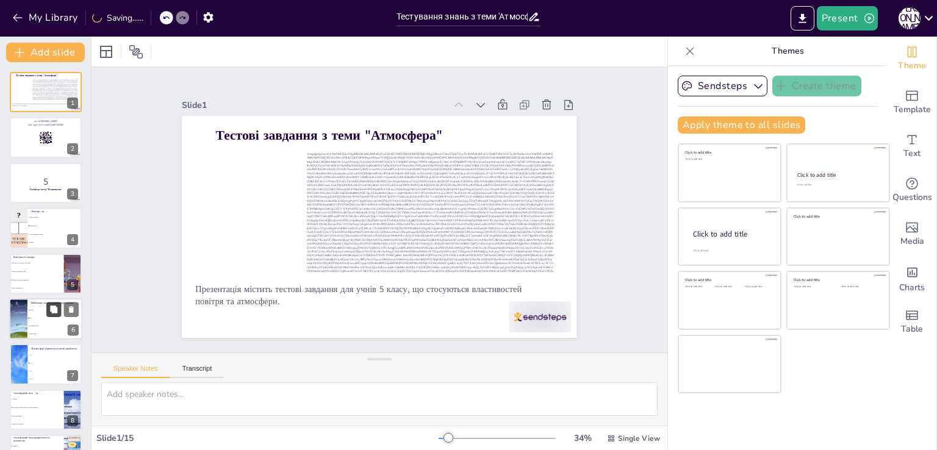
checkbox input "true"
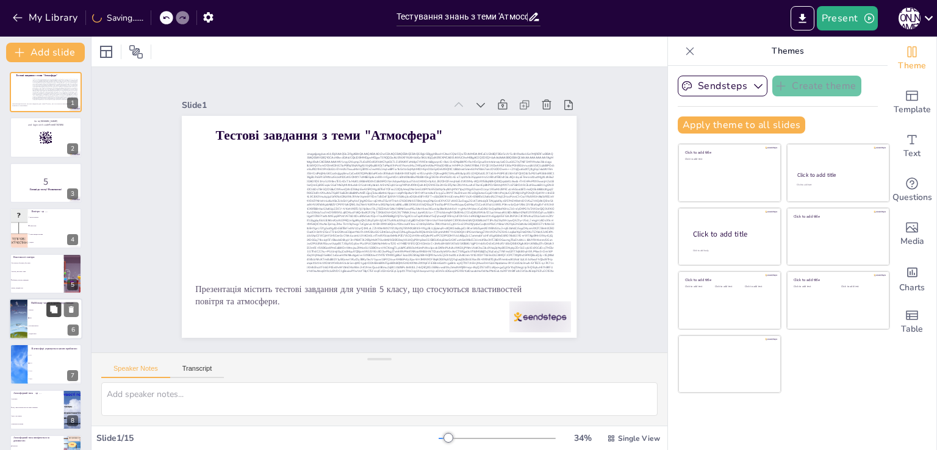
checkbox input "true"
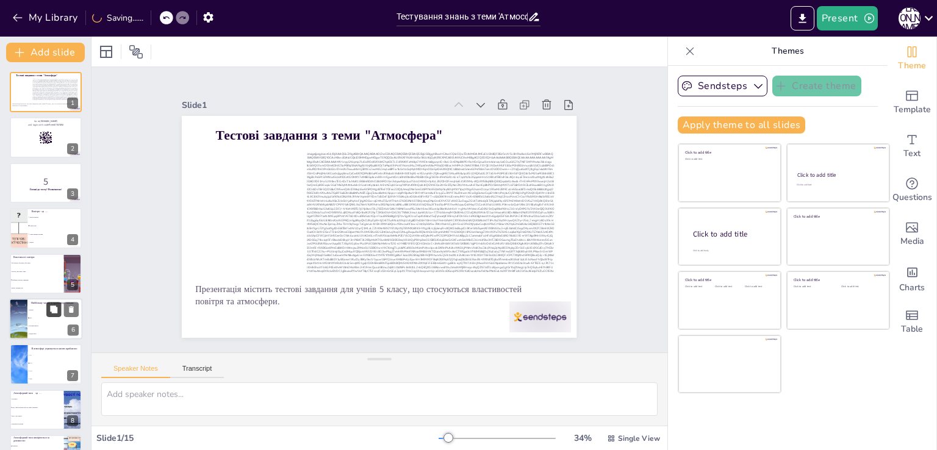
click at [48, 307] on button at bounding box center [53, 309] width 15 height 15
type textarea "Азот складає близько 78% атмосфери, що робить його найпоширенішим газом у тропо…"
checkbox input "true"
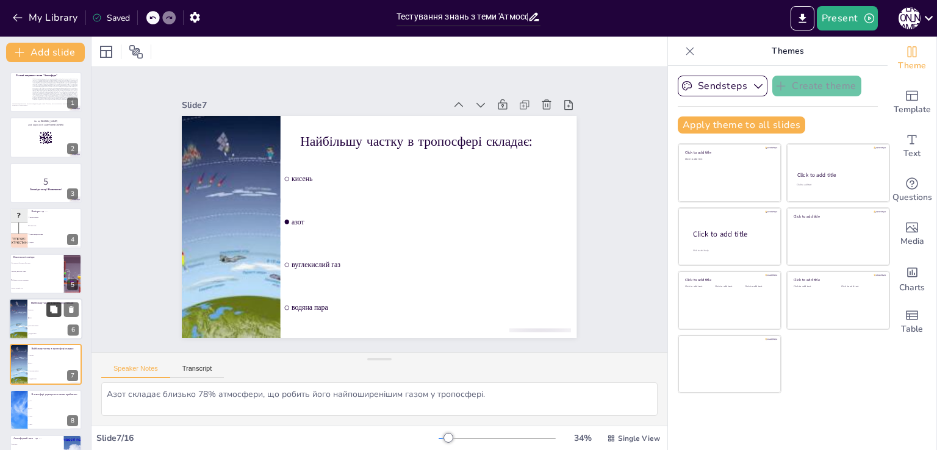
checkbox input "true"
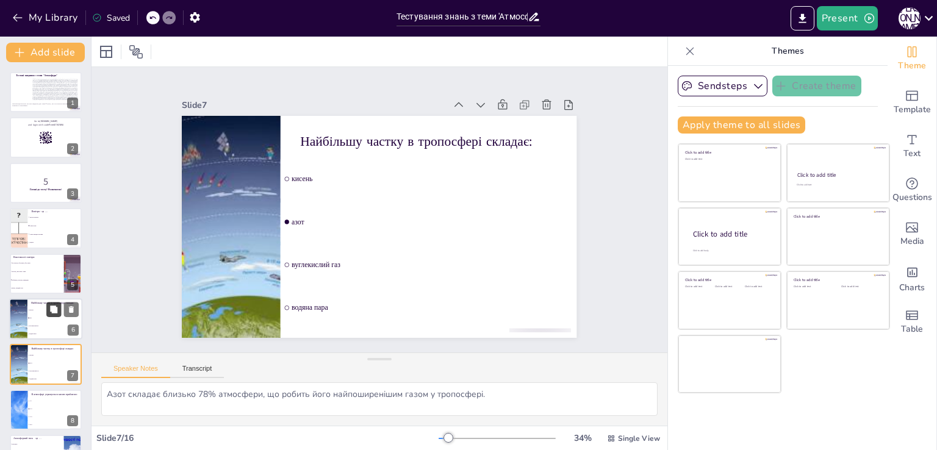
checkbox input "true"
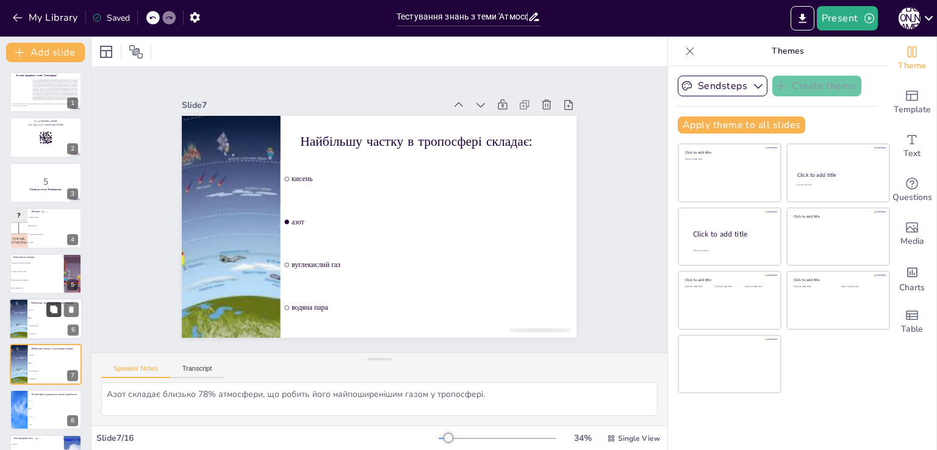
checkbox input "true"
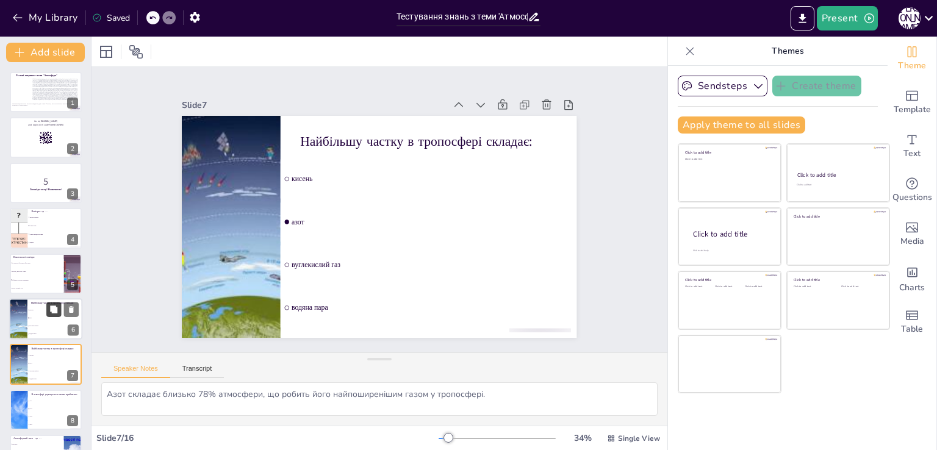
checkbox input "true"
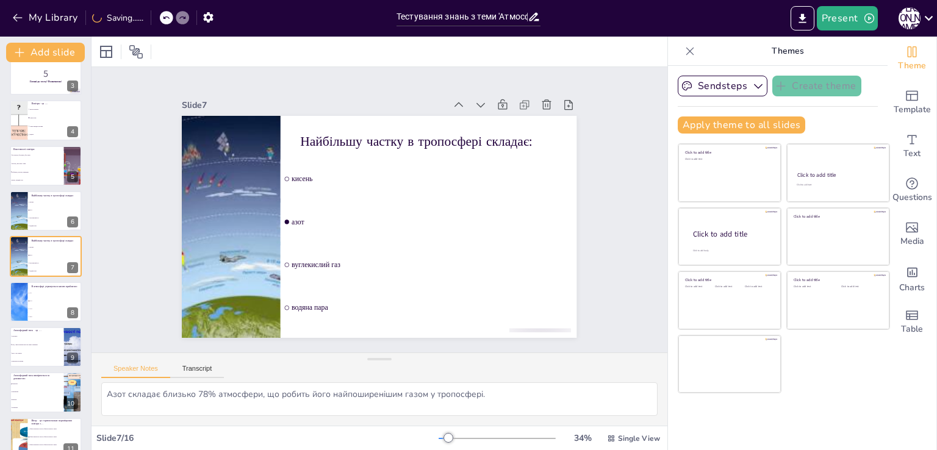
checkbox input "true"
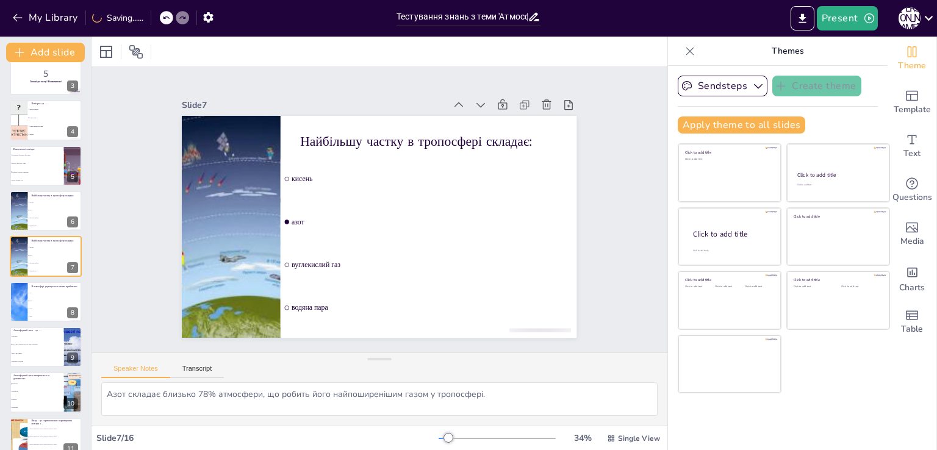
checkbox input "true"
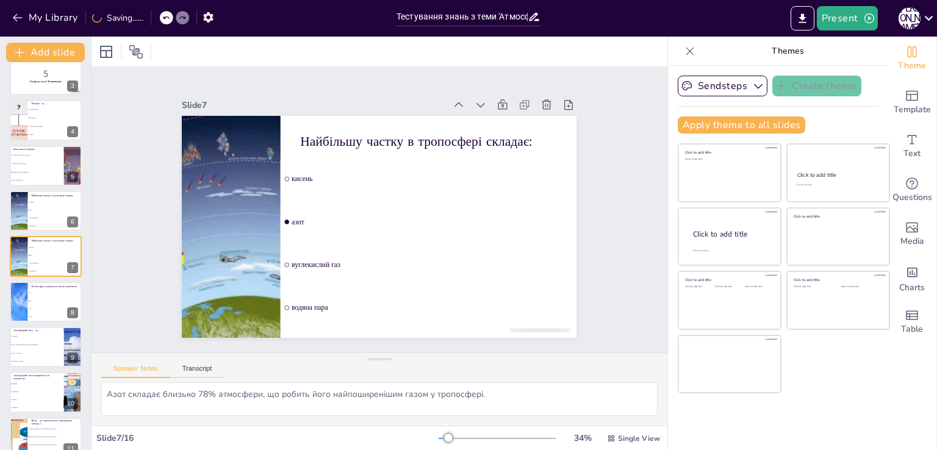
checkbox input "true"
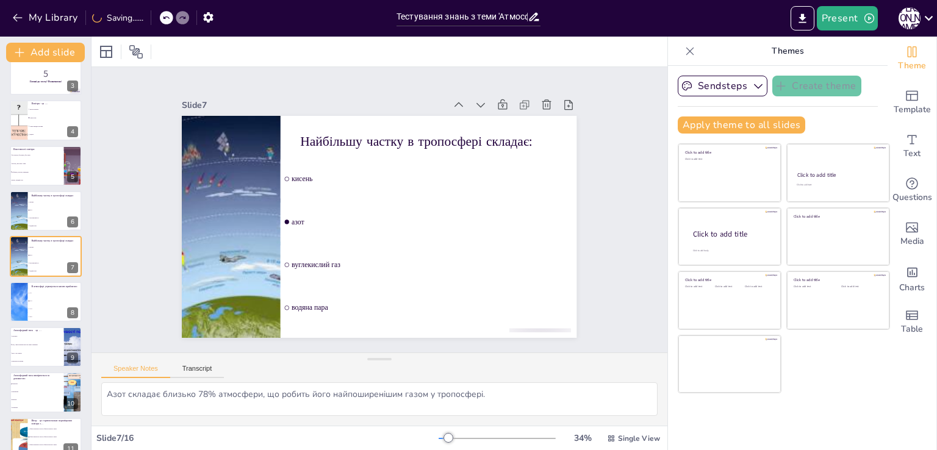
checkbox input "true"
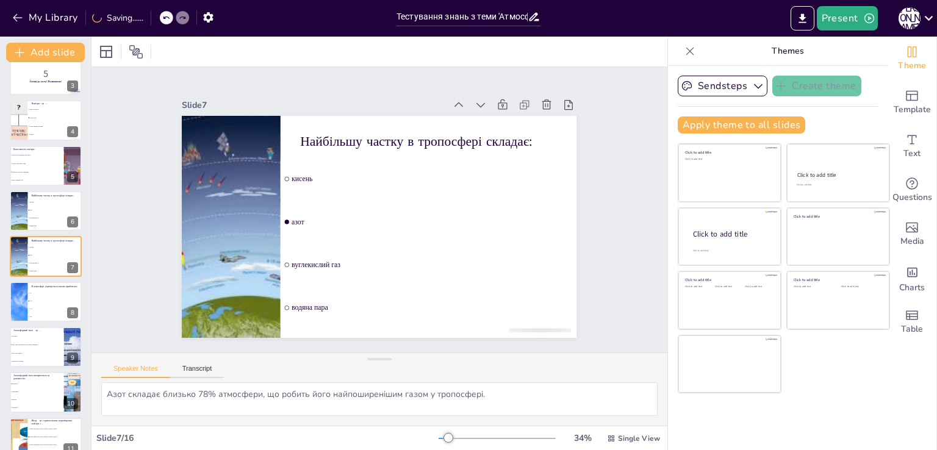
checkbox input "true"
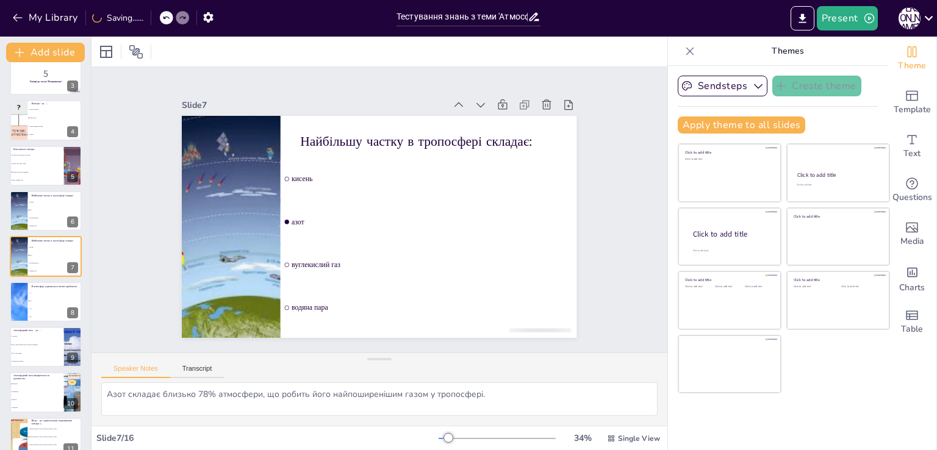
checkbox input "true"
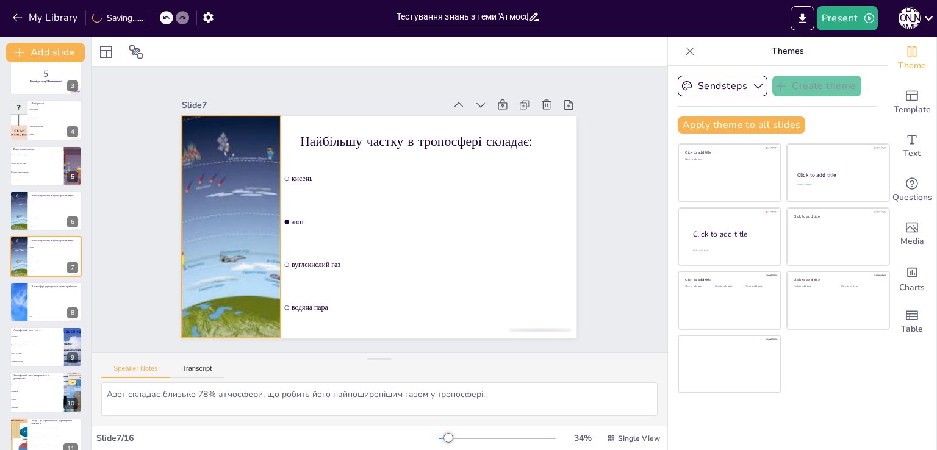
checkbox input "true"
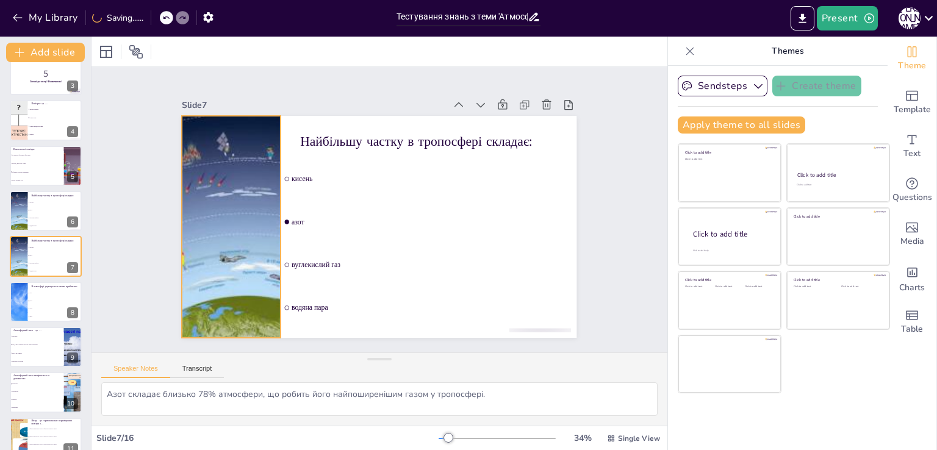
checkbox input "true"
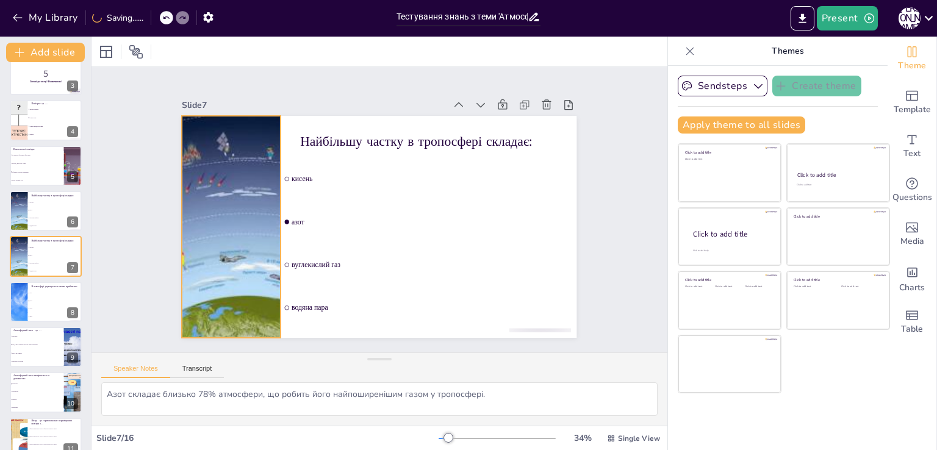
checkbox input "true"
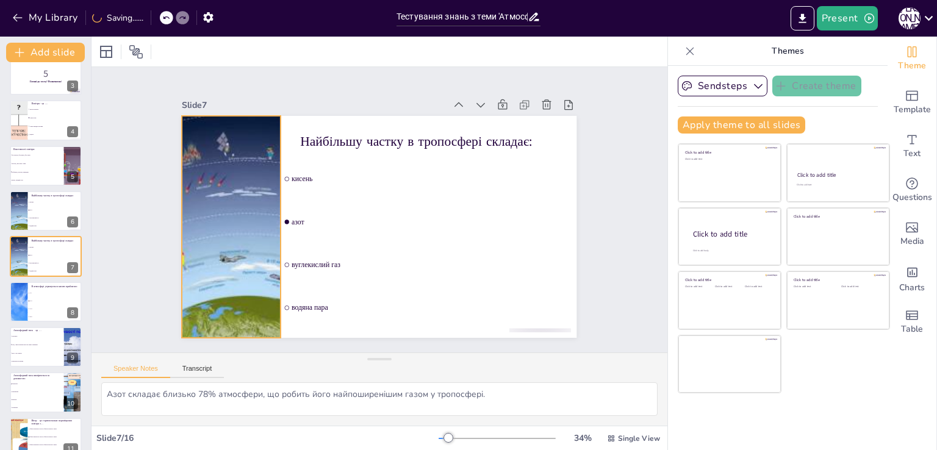
checkbox input "true"
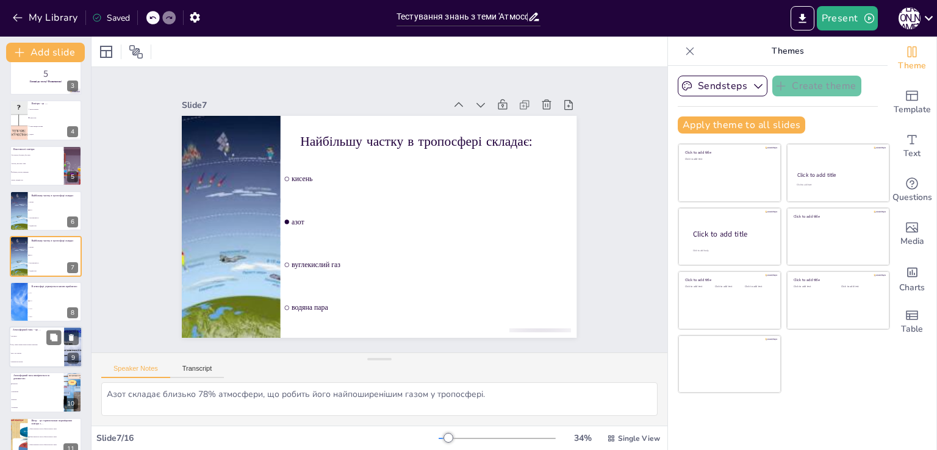
click at [41, 341] on li "сила, з якою повітря тисне на земну поверхню" at bounding box center [36, 345] width 55 height 9
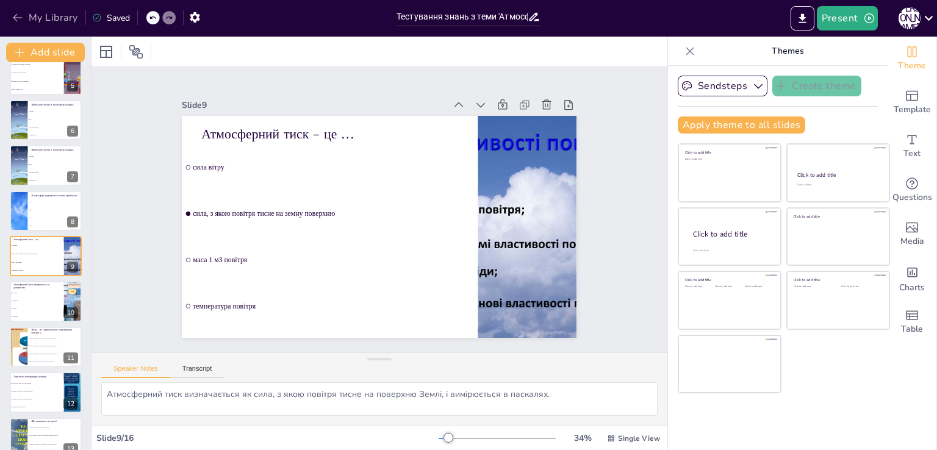
click at [12, 13] on icon "button" at bounding box center [18, 18] width 12 height 12
